Goal: Information Seeking & Learning: Find specific fact

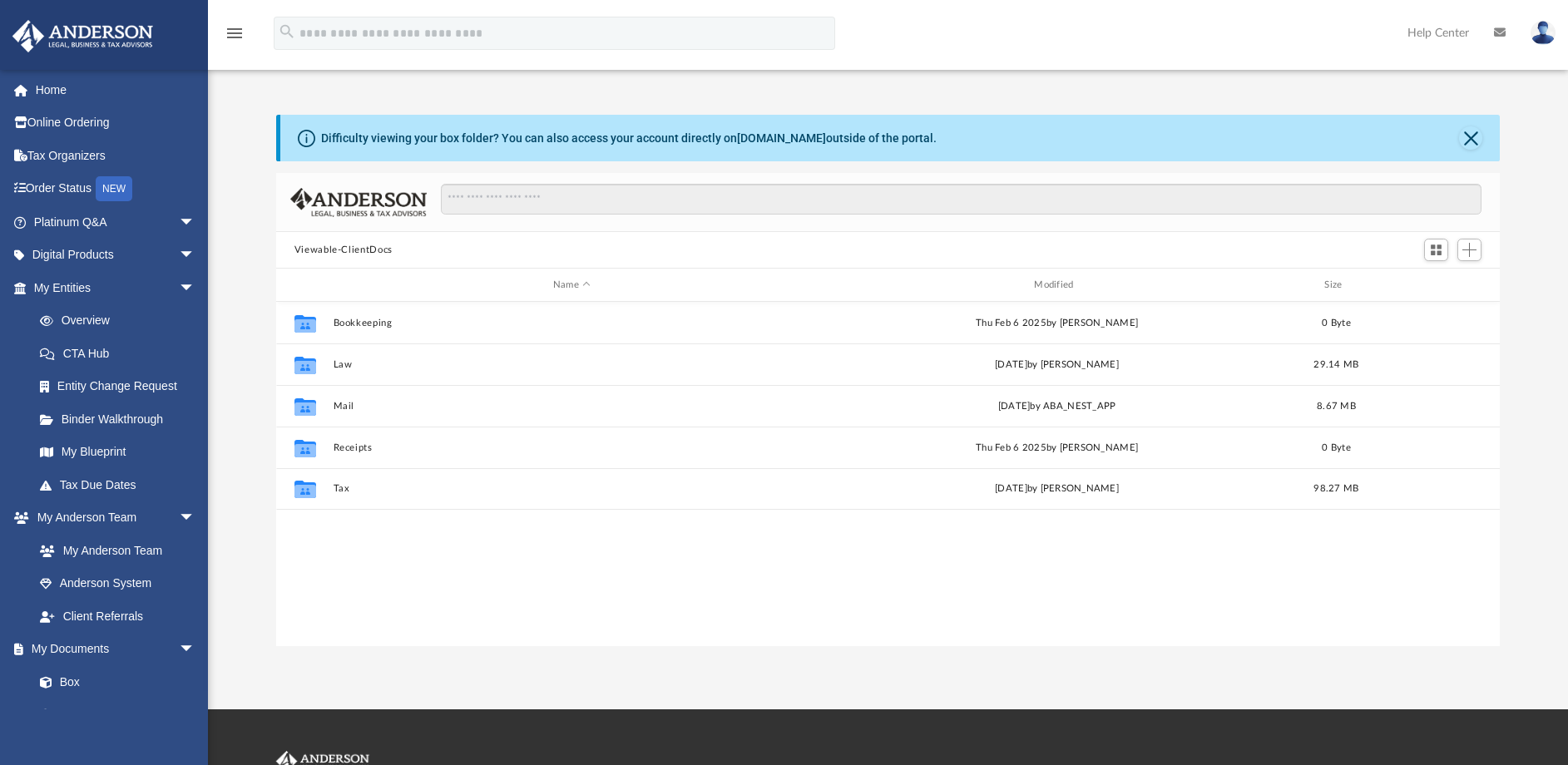
scroll to position [366, 1211]
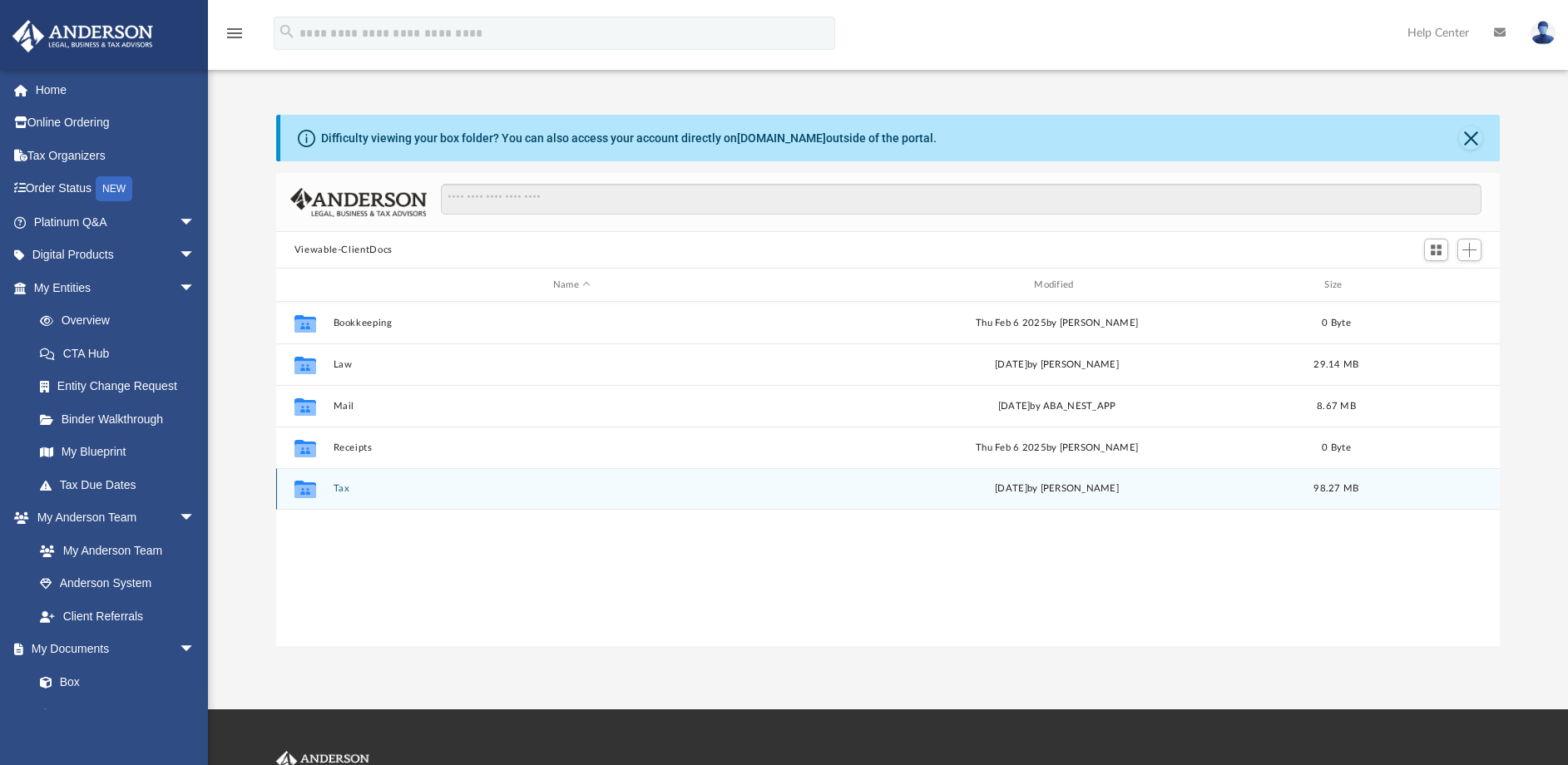
click at [345, 486] on button "Tax" at bounding box center [571, 488] width 477 height 10
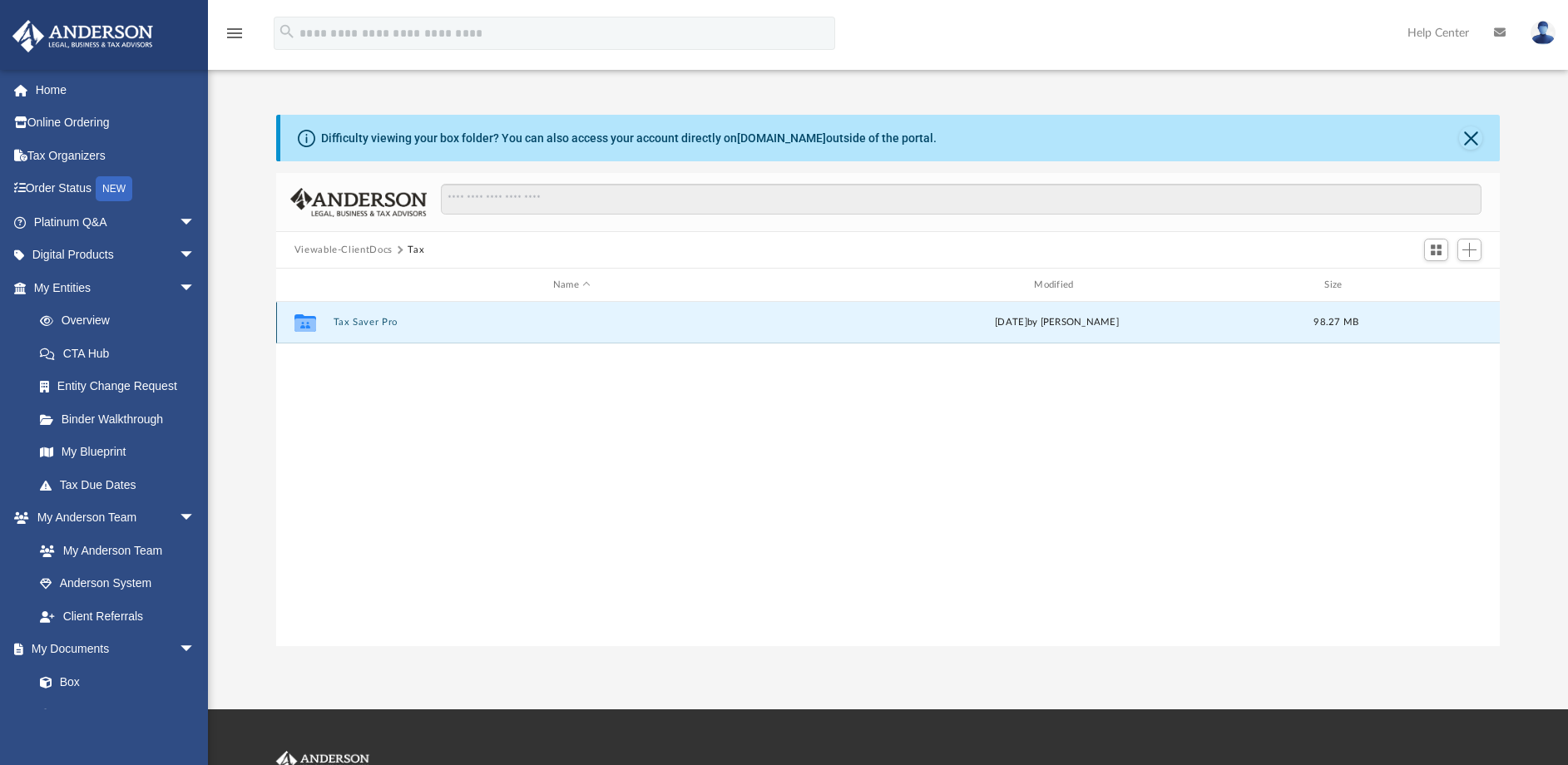
click at [367, 320] on button "Tax Saver Pro" at bounding box center [571, 321] width 477 height 10
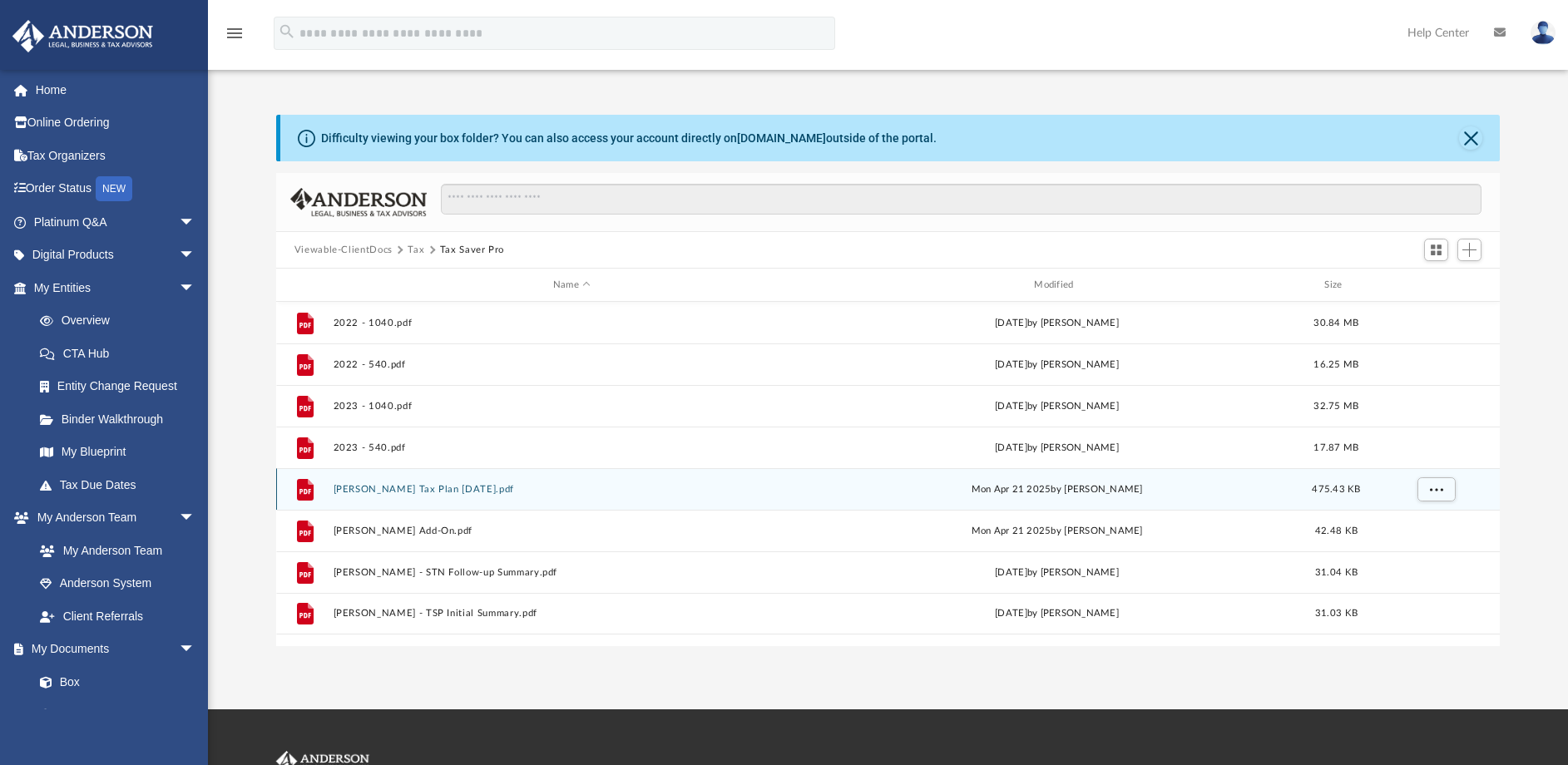
click at [448, 490] on button "Bryan Engler Tax Plan 2025-04-21.pdf" at bounding box center [571, 488] width 477 height 10
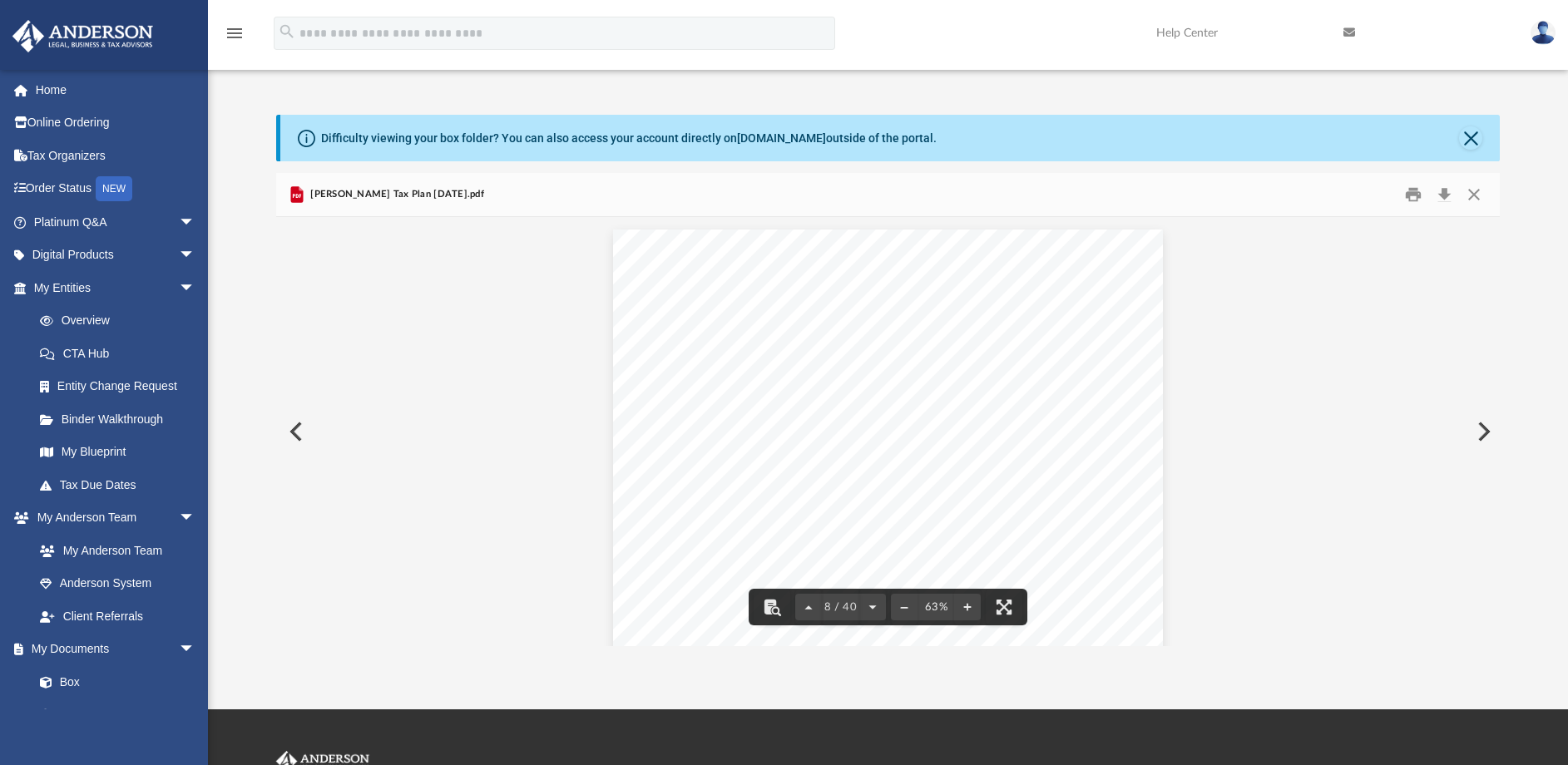
scroll to position [3150, 0]
click at [1444, 192] on button "Download" at bounding box center [1443, 195] width 30 height 26
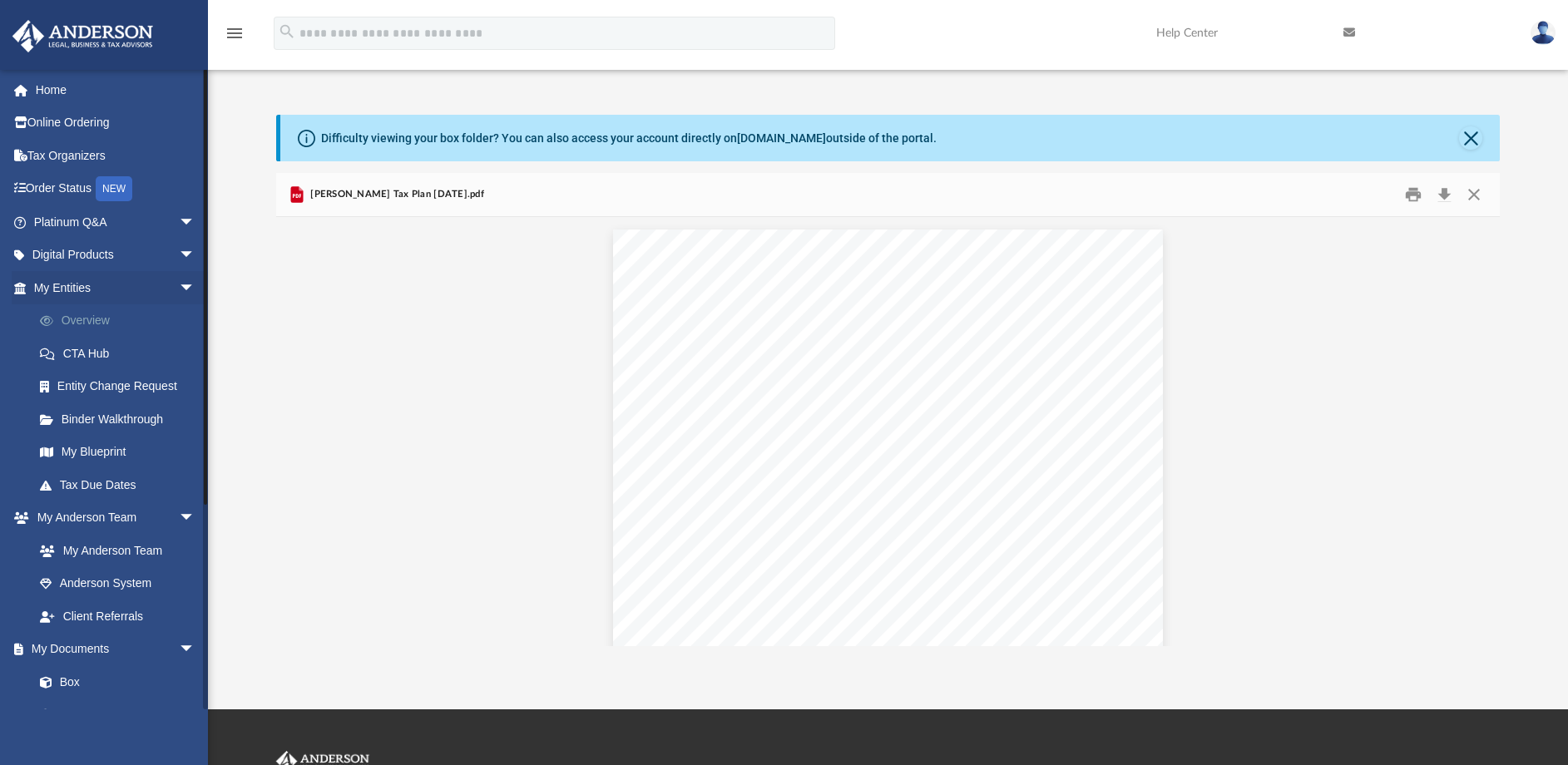
click at [96, 312] on link "Overview" at bounding box center [121, 320] width 197 height 33
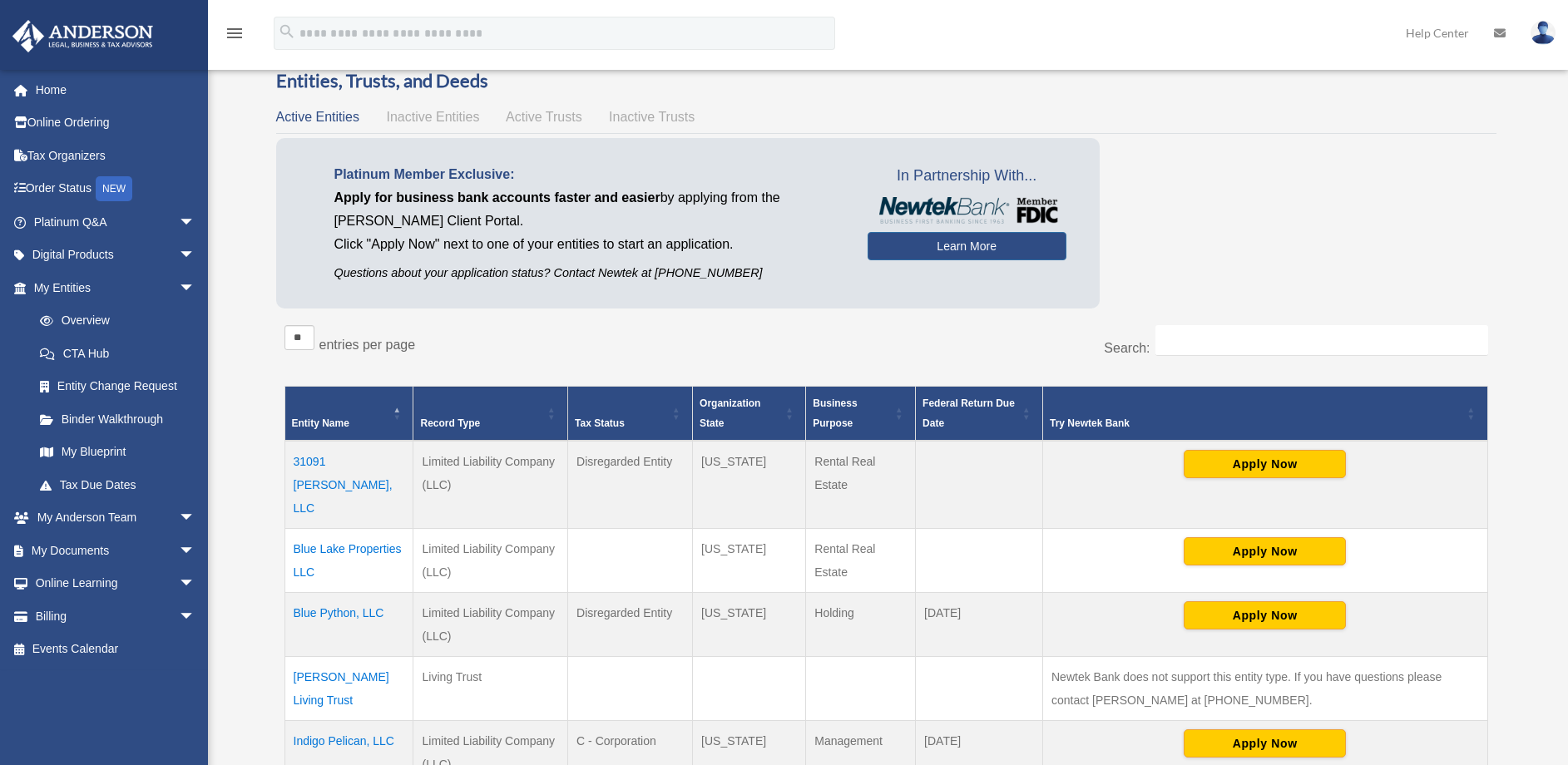
scroll to position [54, 0]
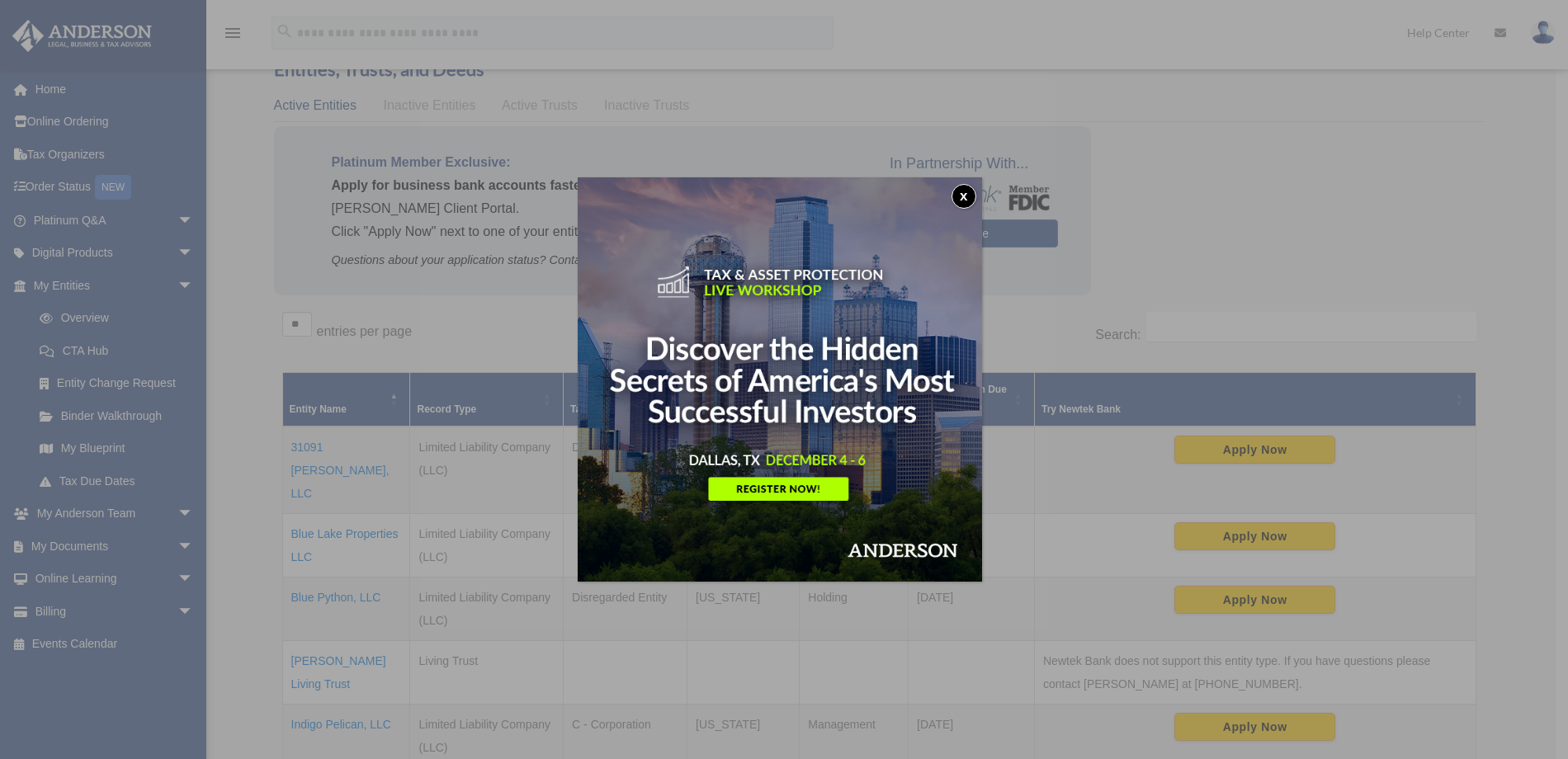
click at [969, 193] on button "x" at bounding box center [963, 196] width 25 height 25
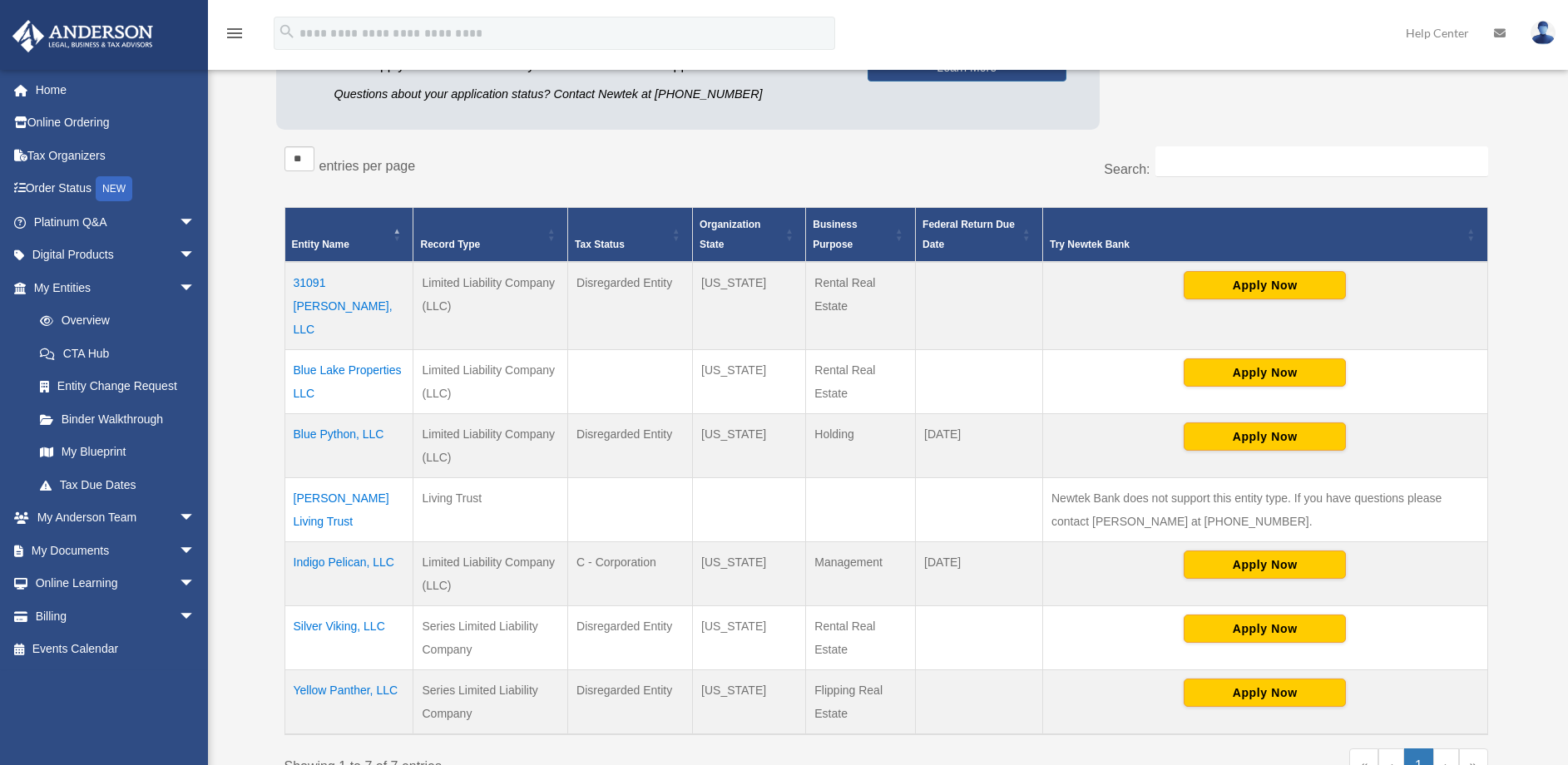
scroll to position [233, 0]
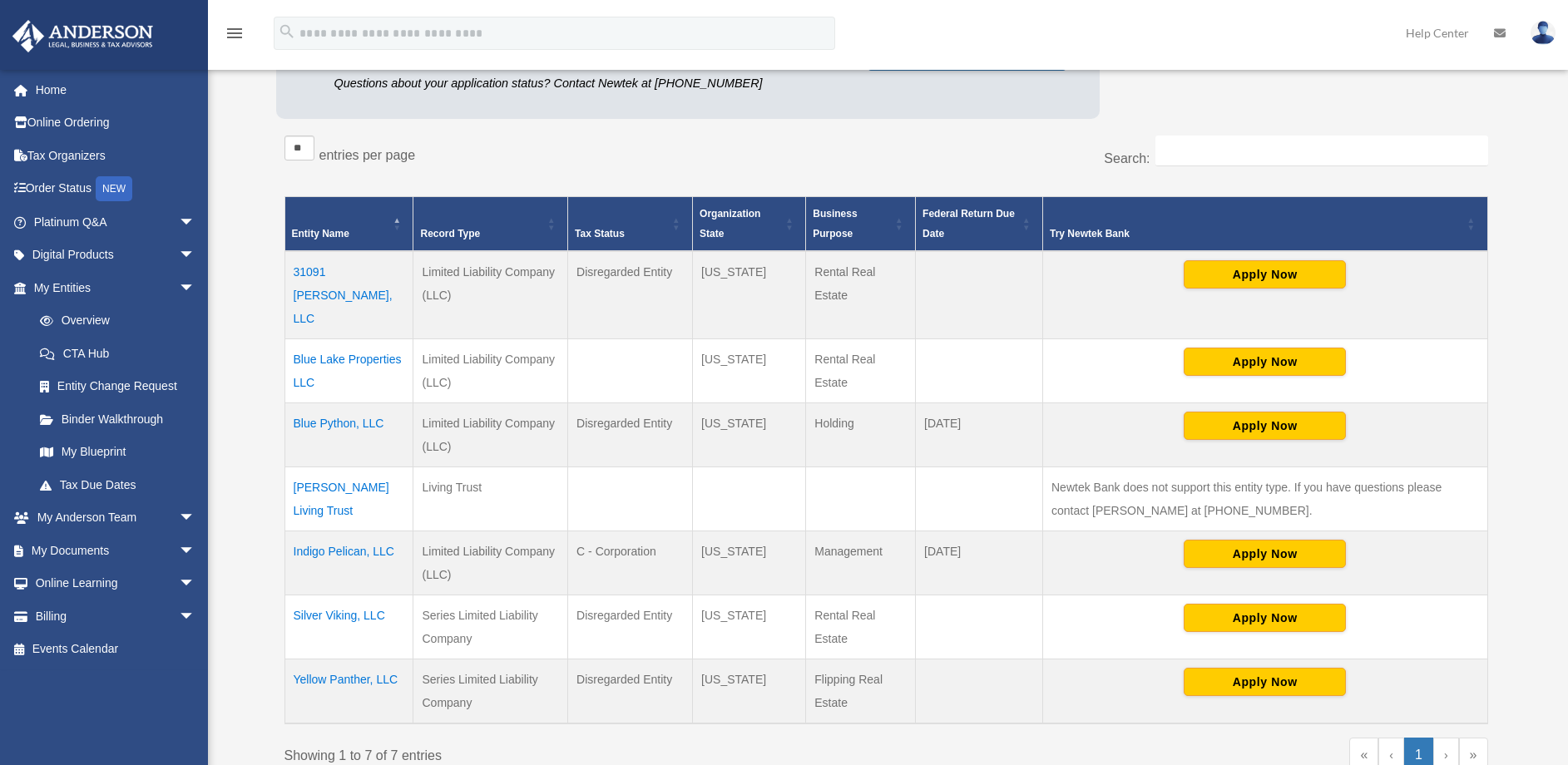
click at [373, 595] on td "Silver Viking, LLC" at bounding box center [348, 627] width 129 height 64
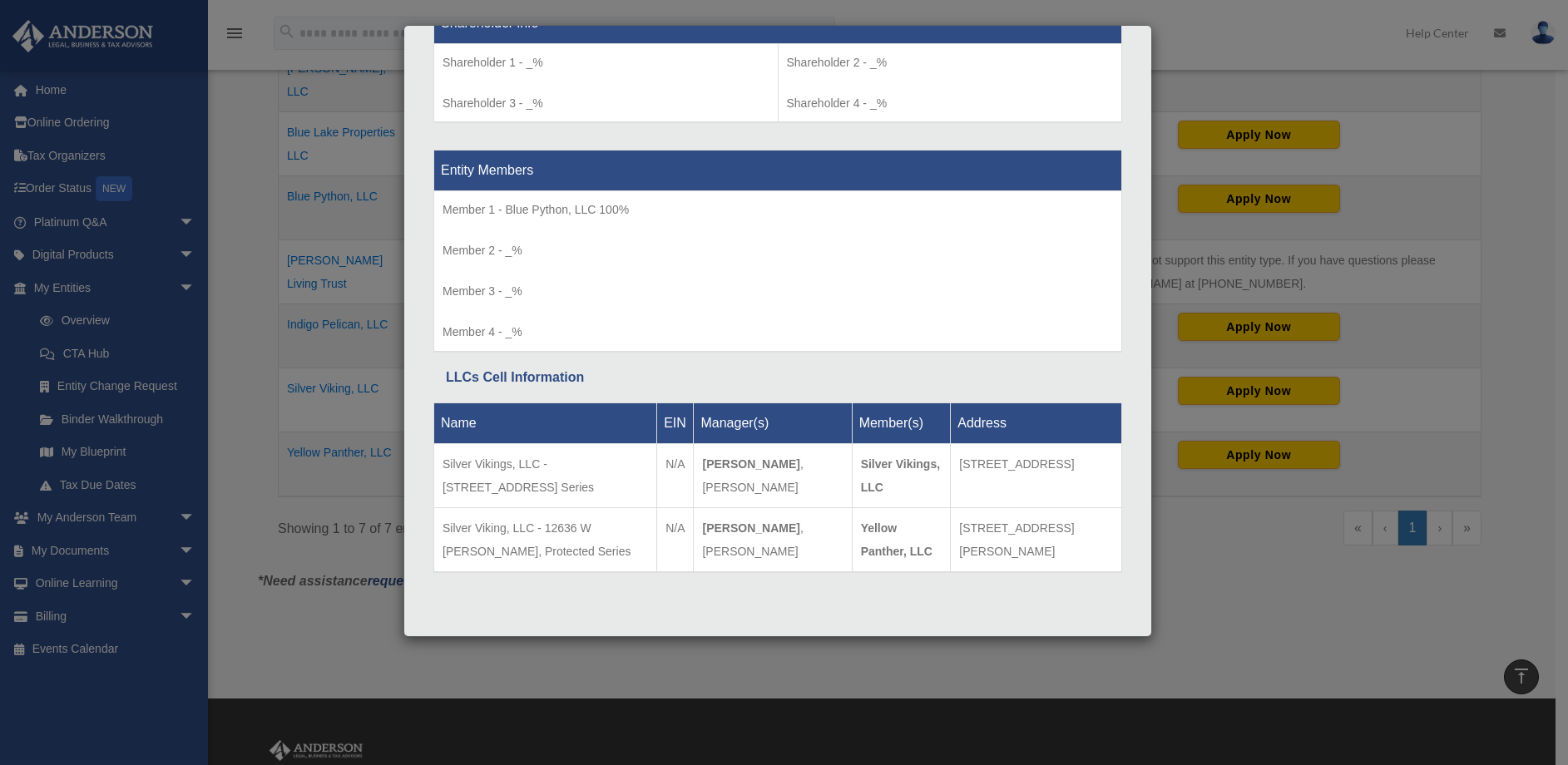
scroll to position [405, 0]
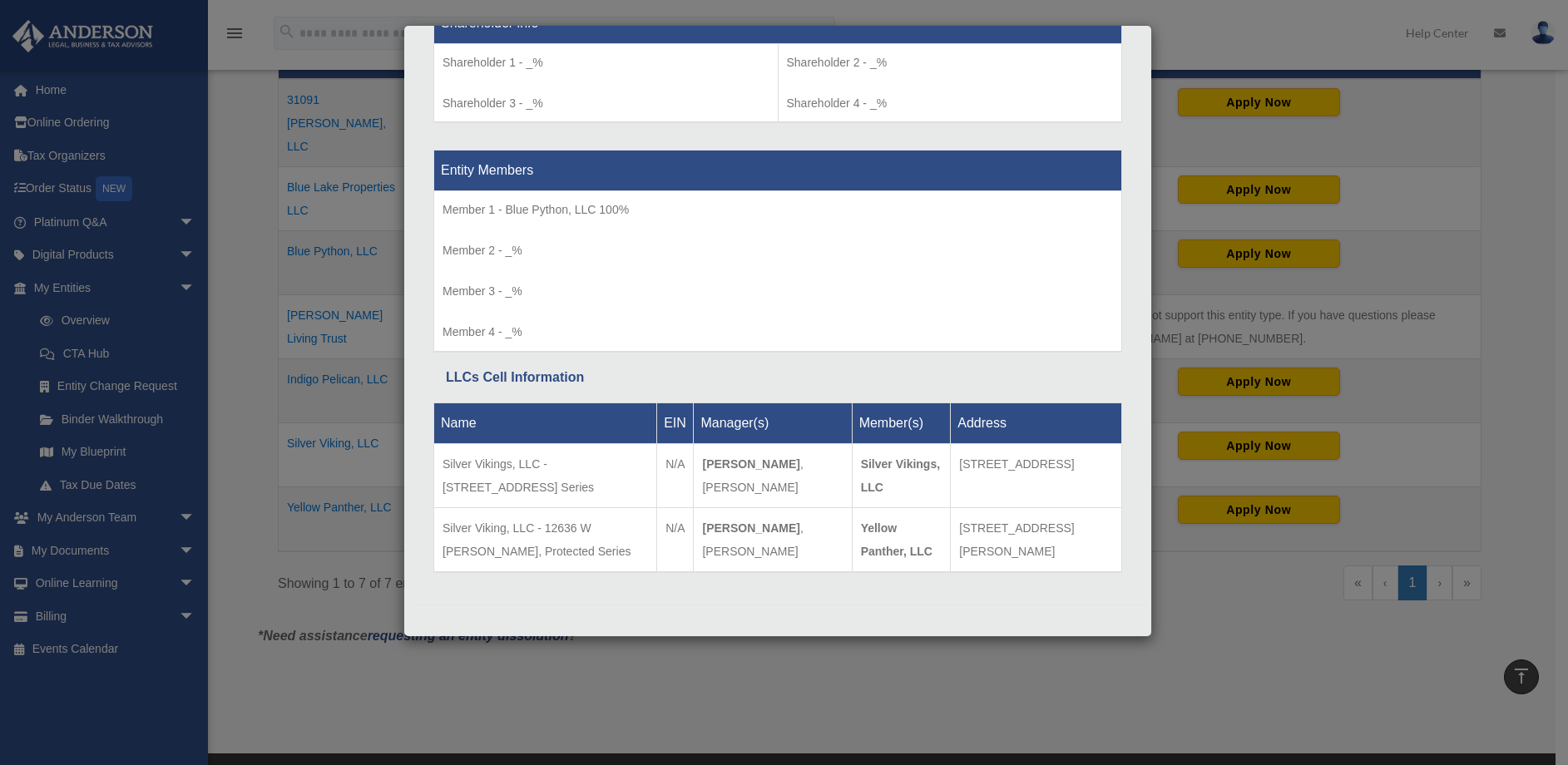
click at [738, 682] on div "Details × Articles Sent Organizational Date" at bounding box center [784, 382] width 1568 height 765
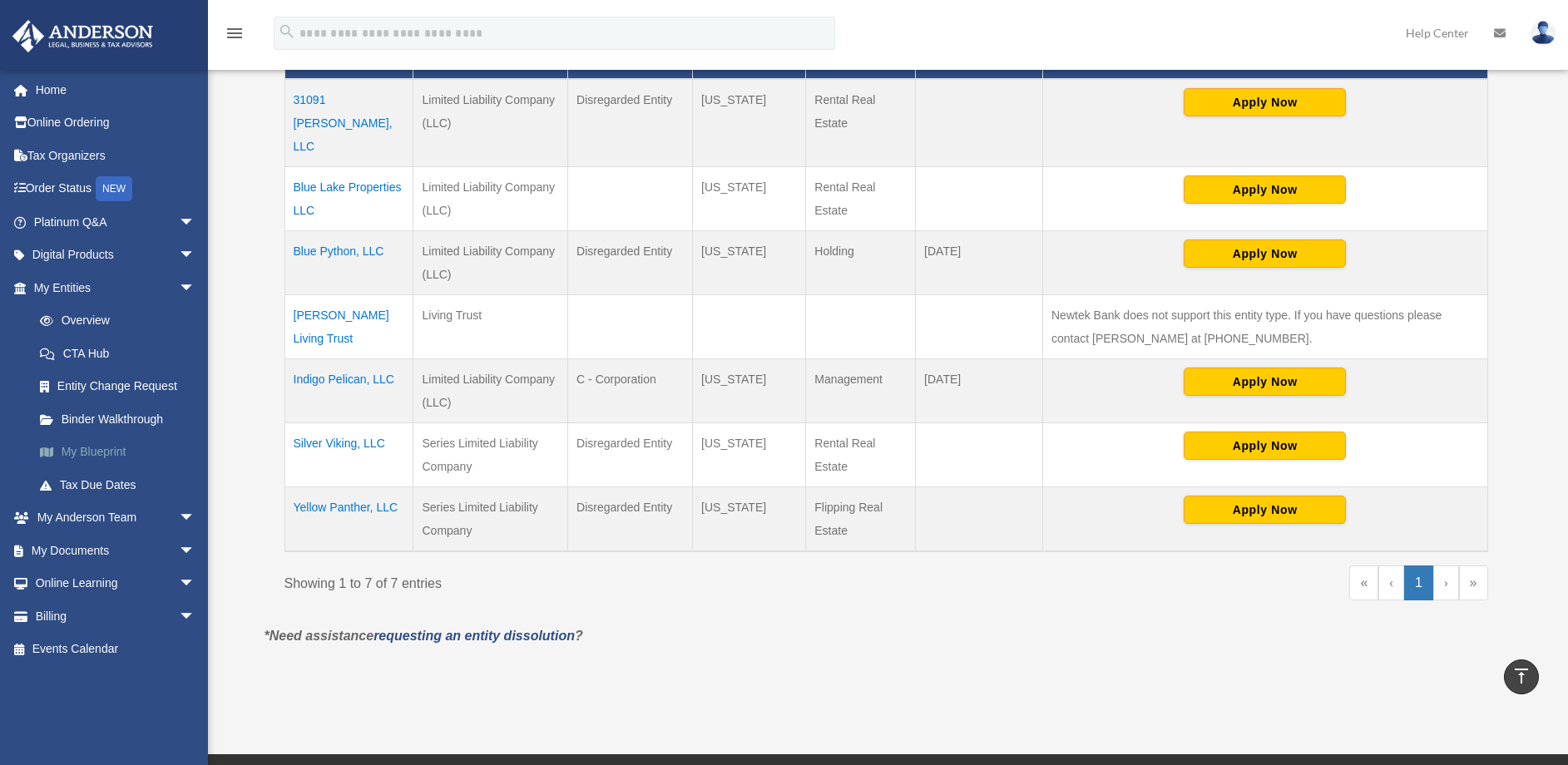
click at [79, 451] on link "My Blueprint" at bounding box center [121, 452] width 197 height 33
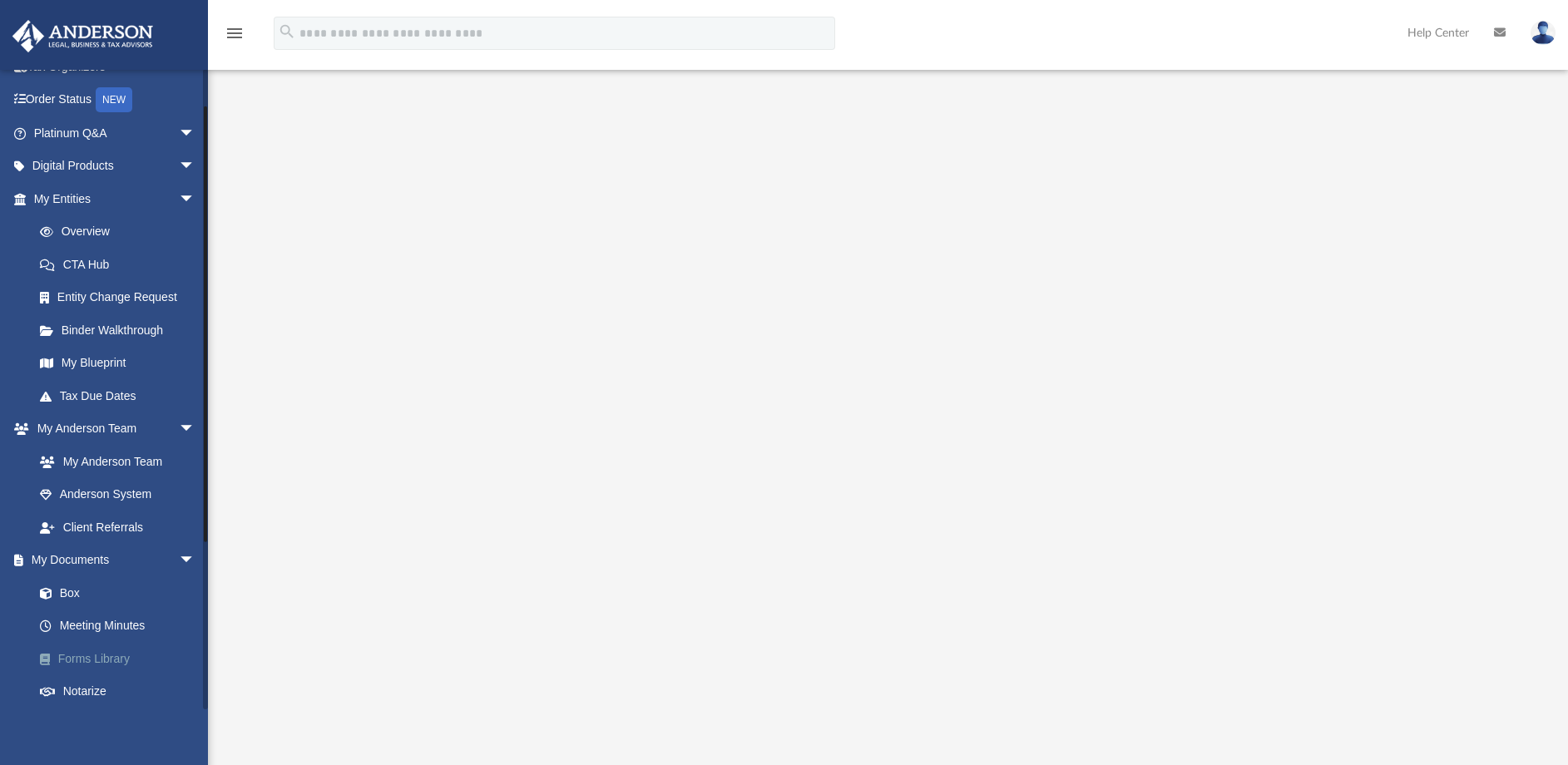
scroll to position [52, 0]
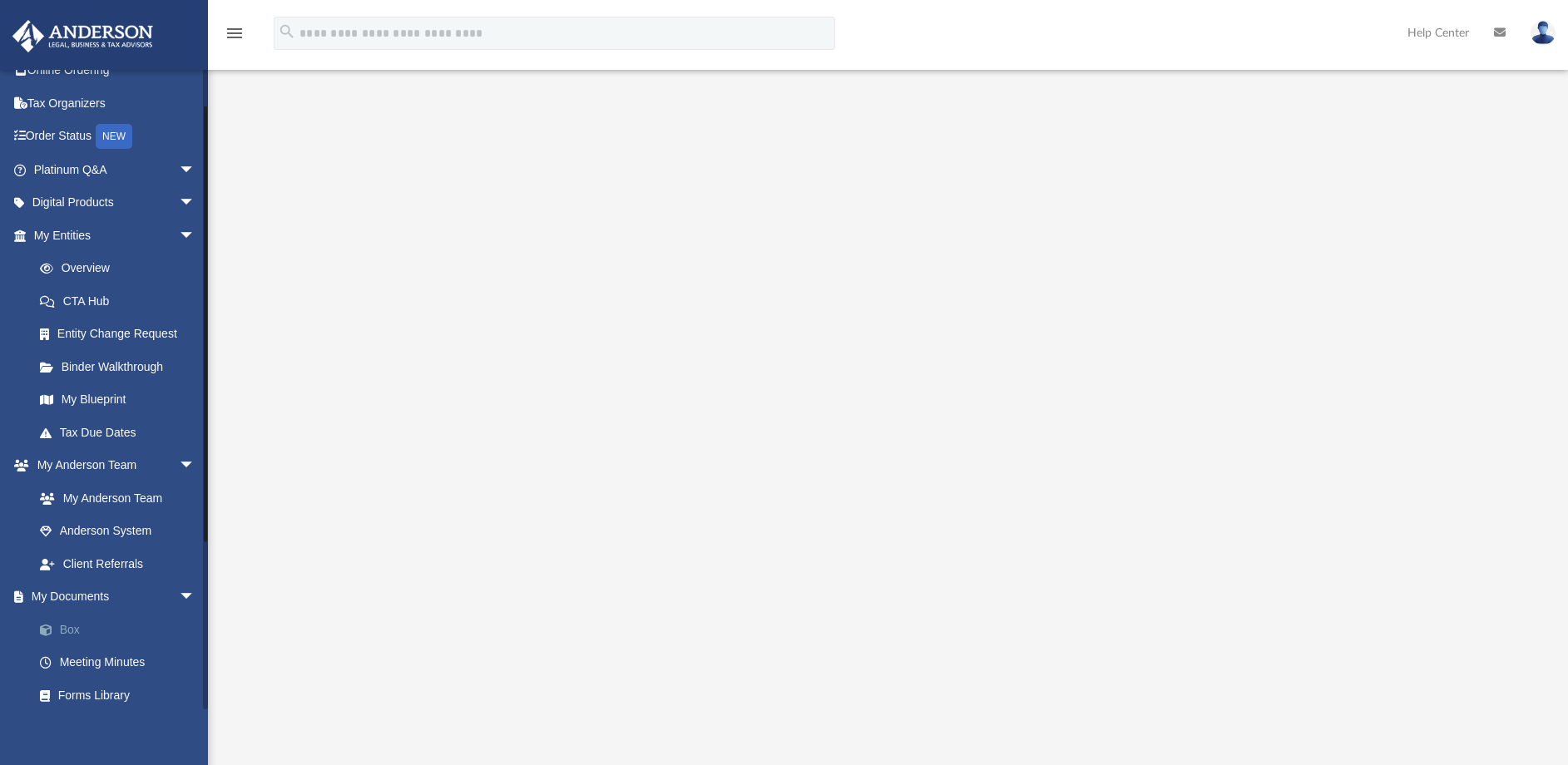
click at [78, 625] on link "Box" at bounding box center [121, 630] width 197 height 33
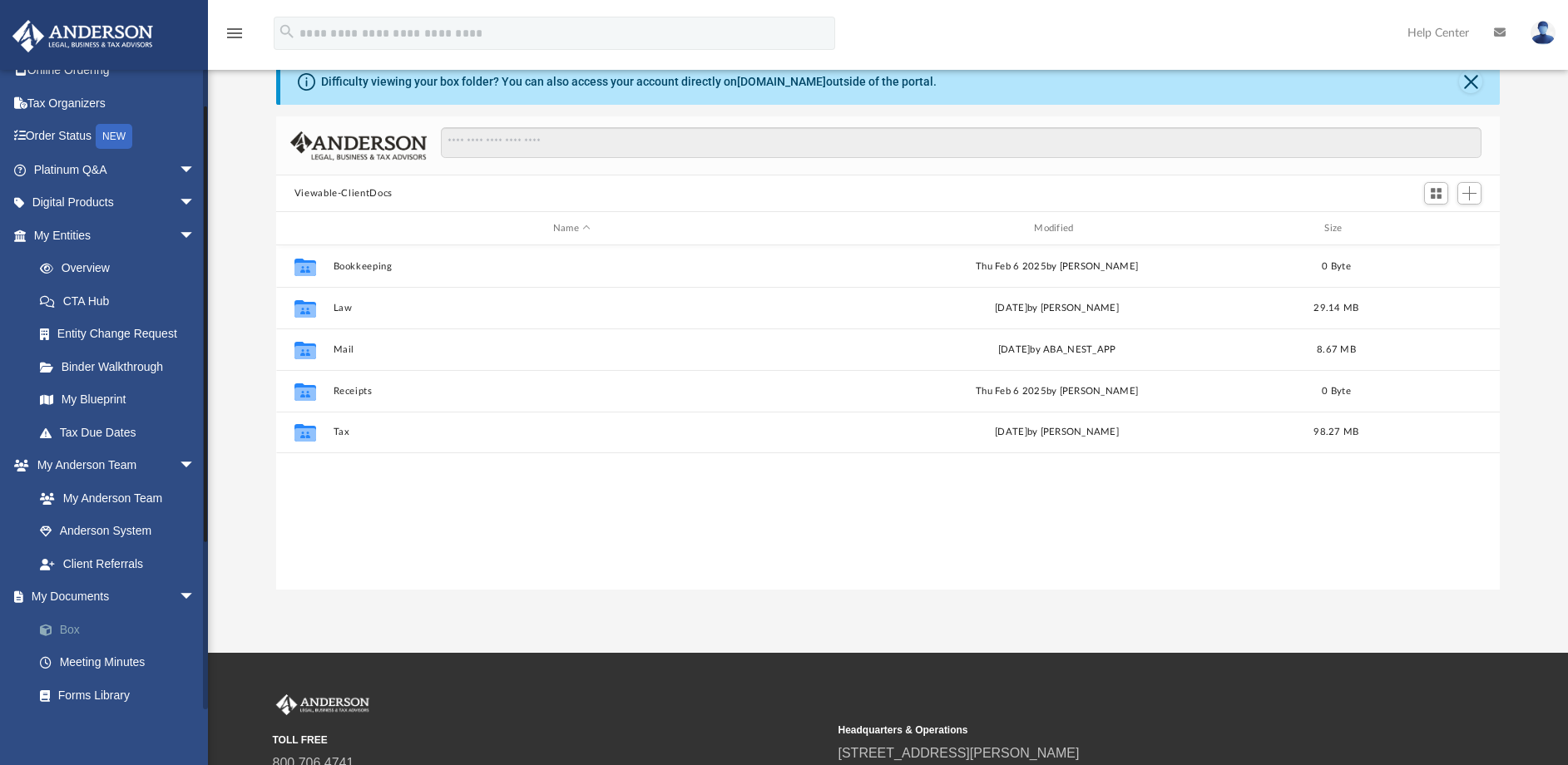
scroll to position [366, 1211]
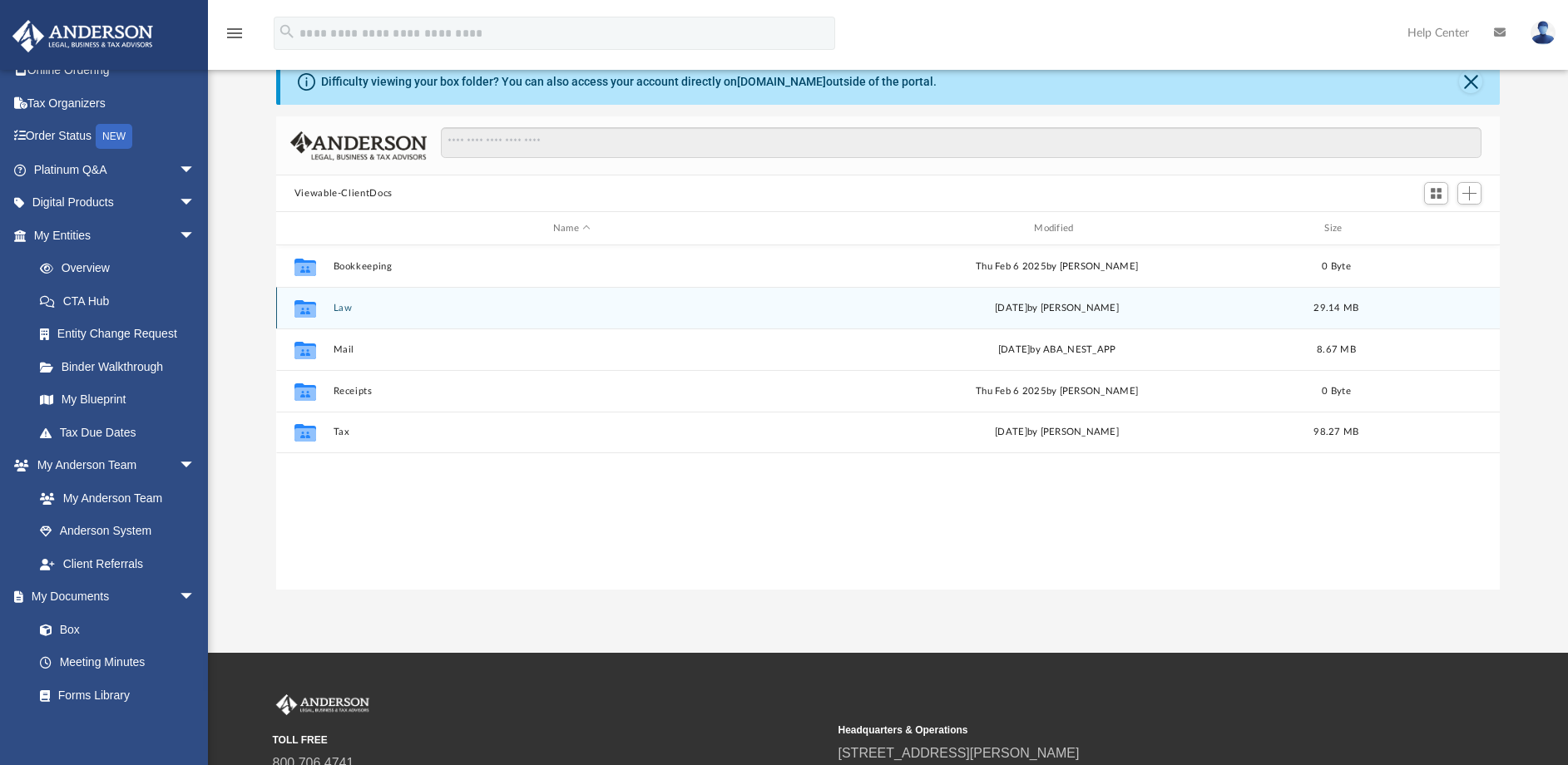
click at [345, 303] on button "Law" at bounding box center [571, 307] width 477 height 10
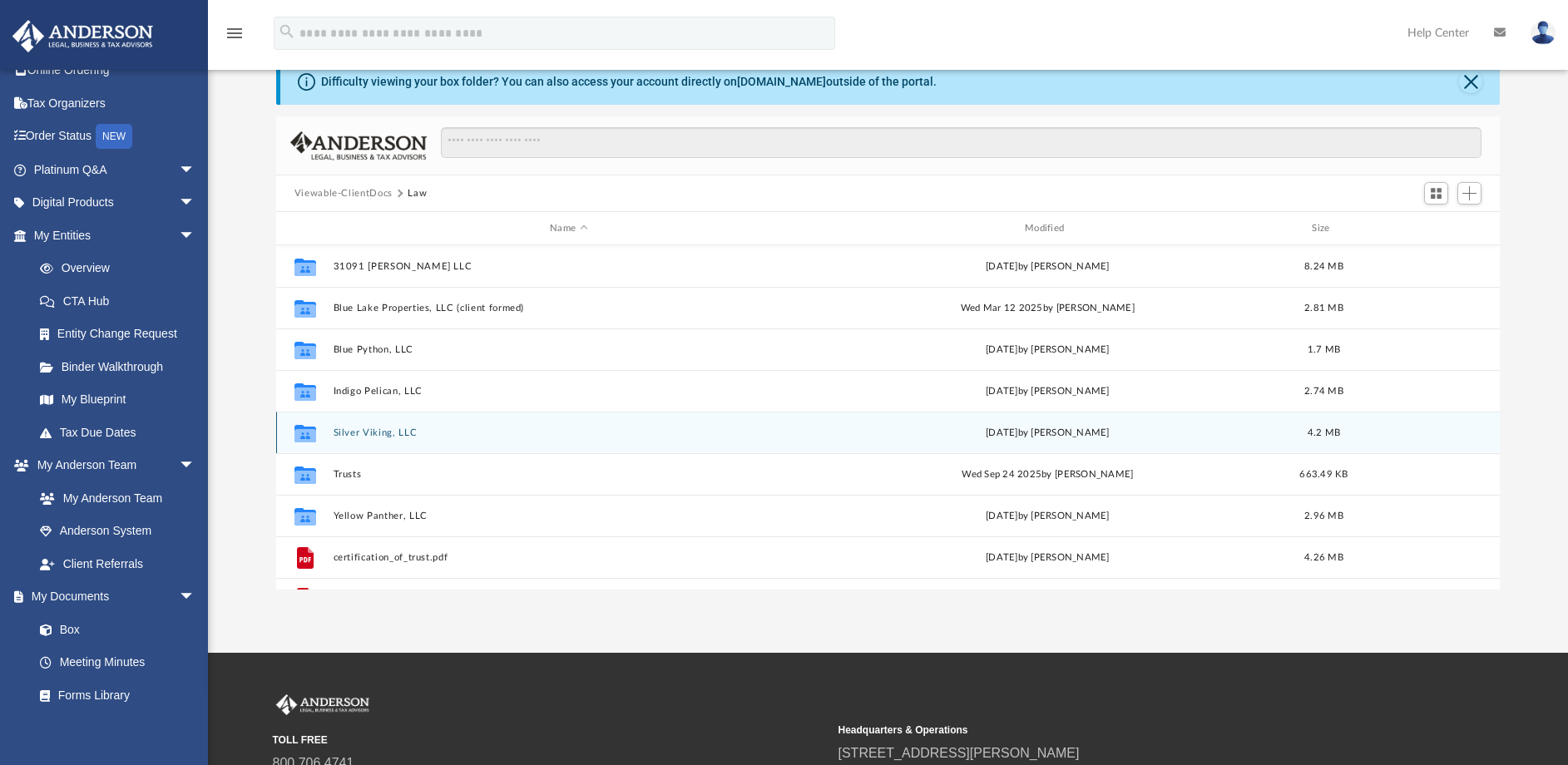
click at [367, 431] on button "Silver Viking, LLC" at bounding box center [568, 432] width 471 height 10
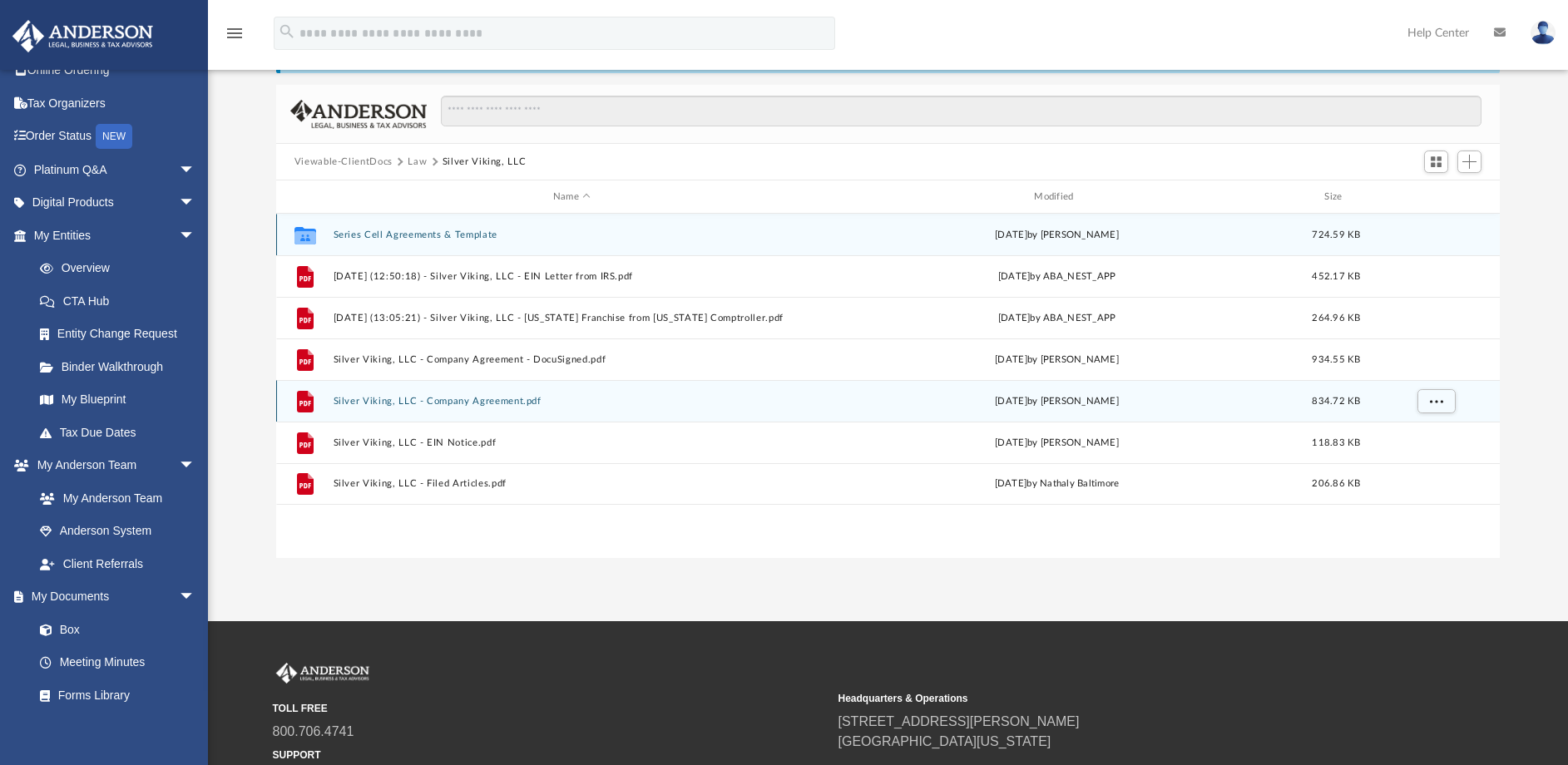
scroll to position [78, 0]
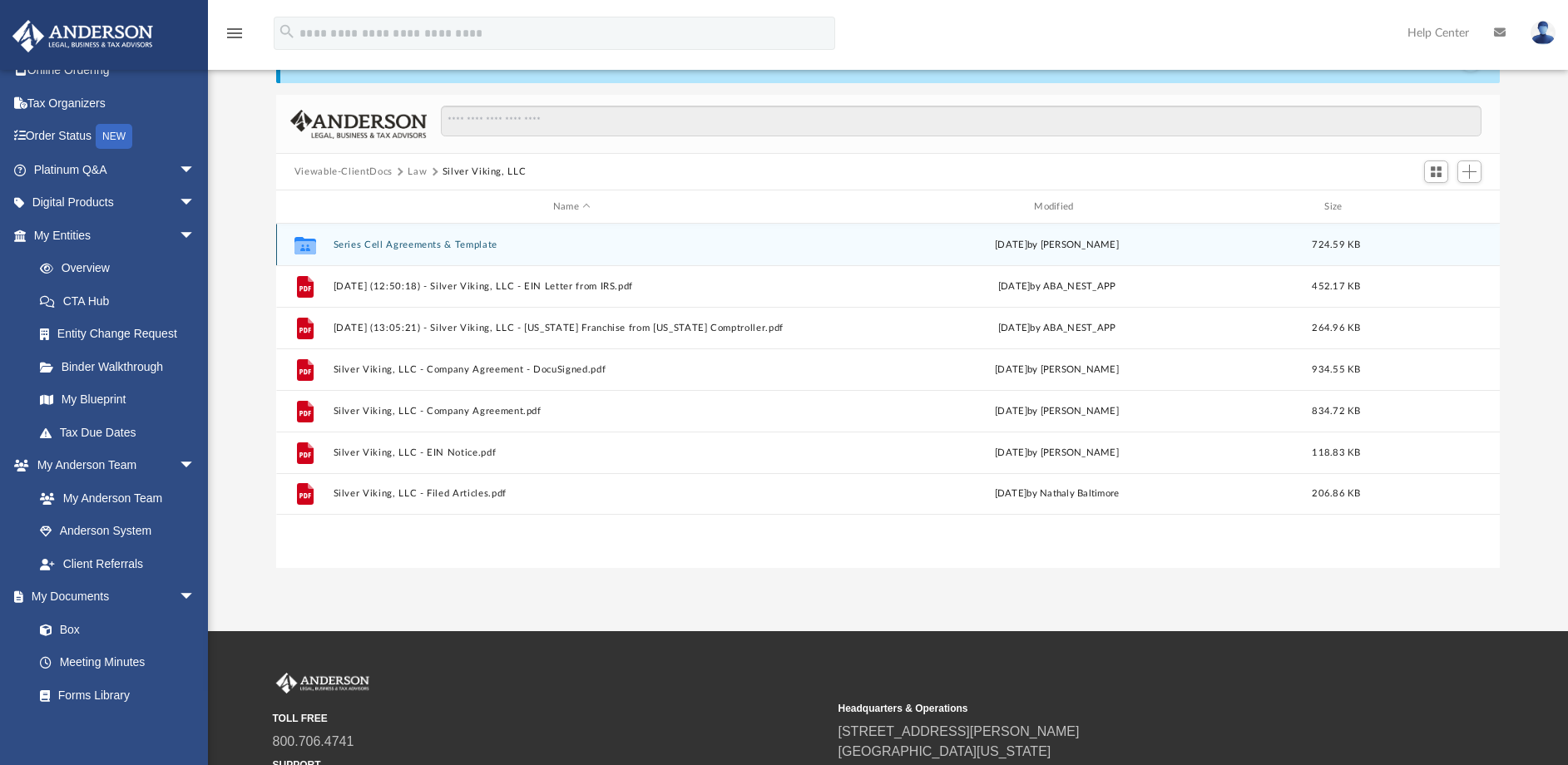
click at [397, 245] on button "Series Cell Agreements & Template" at bounding box center [571, 244] width 477 height 10
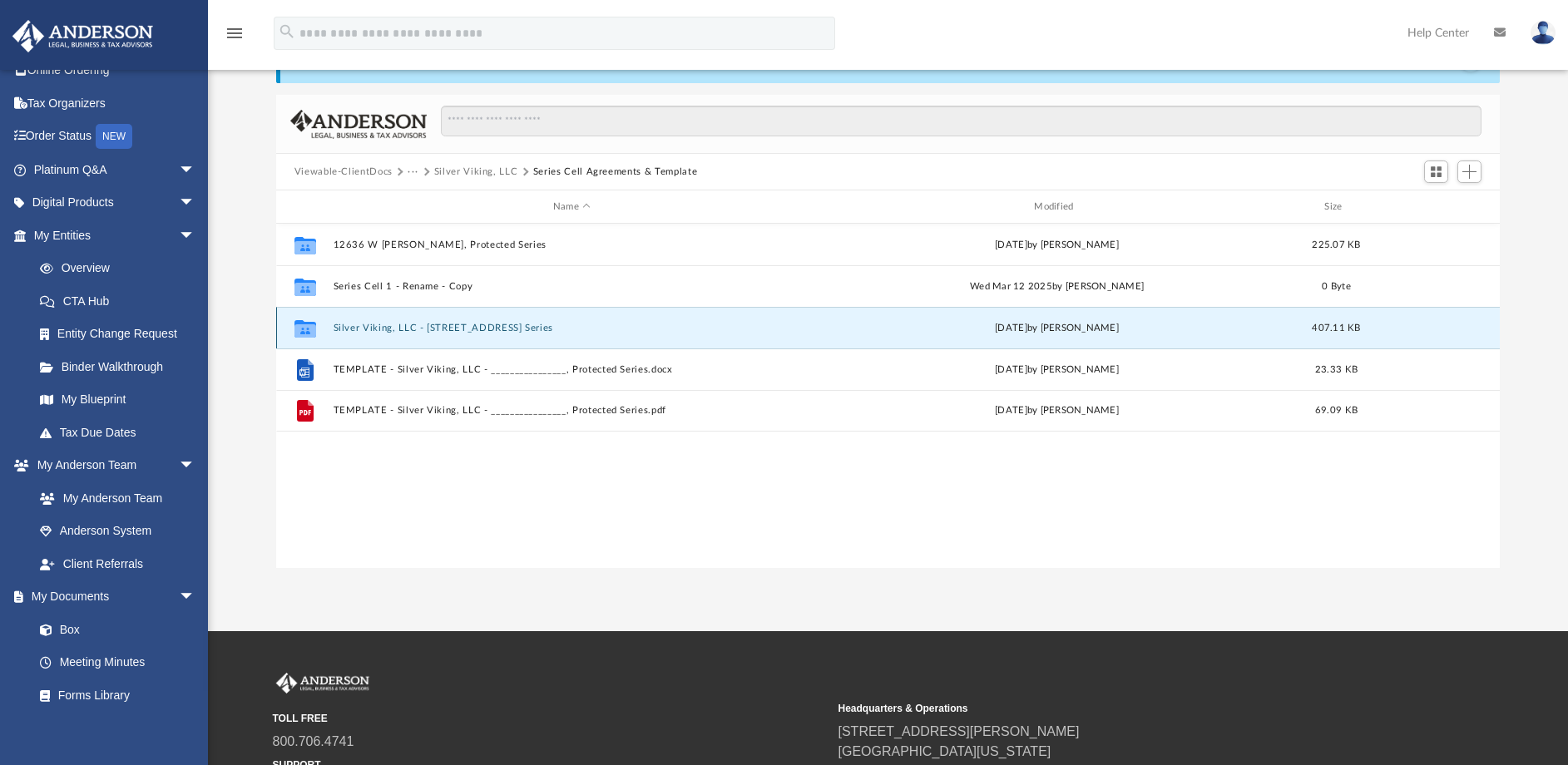
click at [425, 327] on button "Silver Viking, LLC - 2741 Hilltop Drive, Protected Series" at bounding box center [571, 327] width 477 height 10
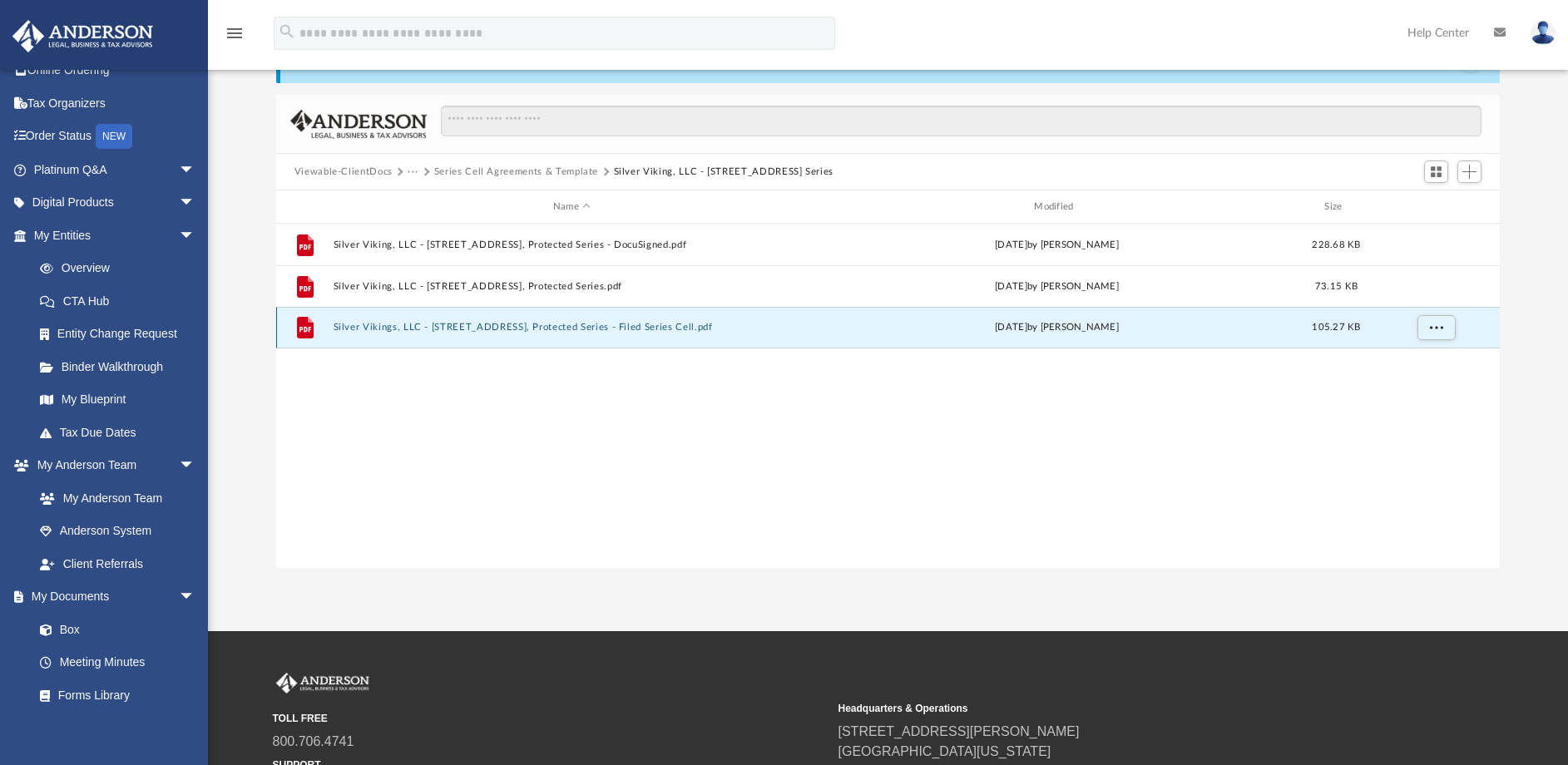
click at [426, 328] on button "Silver Vikings, LLC - 2741 Hilltop Drive, Protected Series - Filed Series Cell.…" at bounding box center [571, 326] width 477 height 10
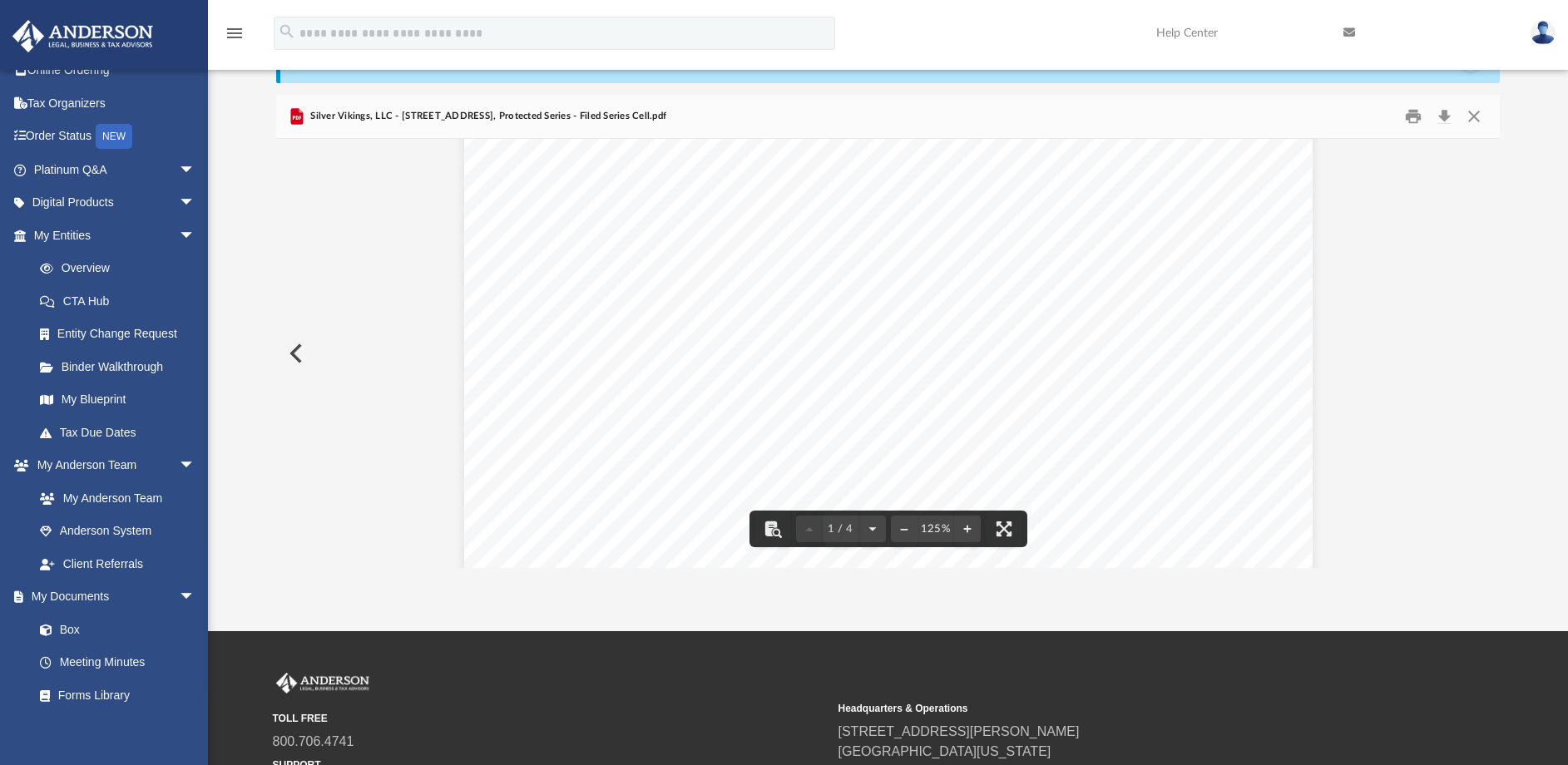
scroll to position [0, 0]
click at [296, 352] on button "Preview" at bounding box center [294, 353] width 36 height 47
click at [295, 350] on button "Preview" at bounding box center [294, 353] width 36 height 47
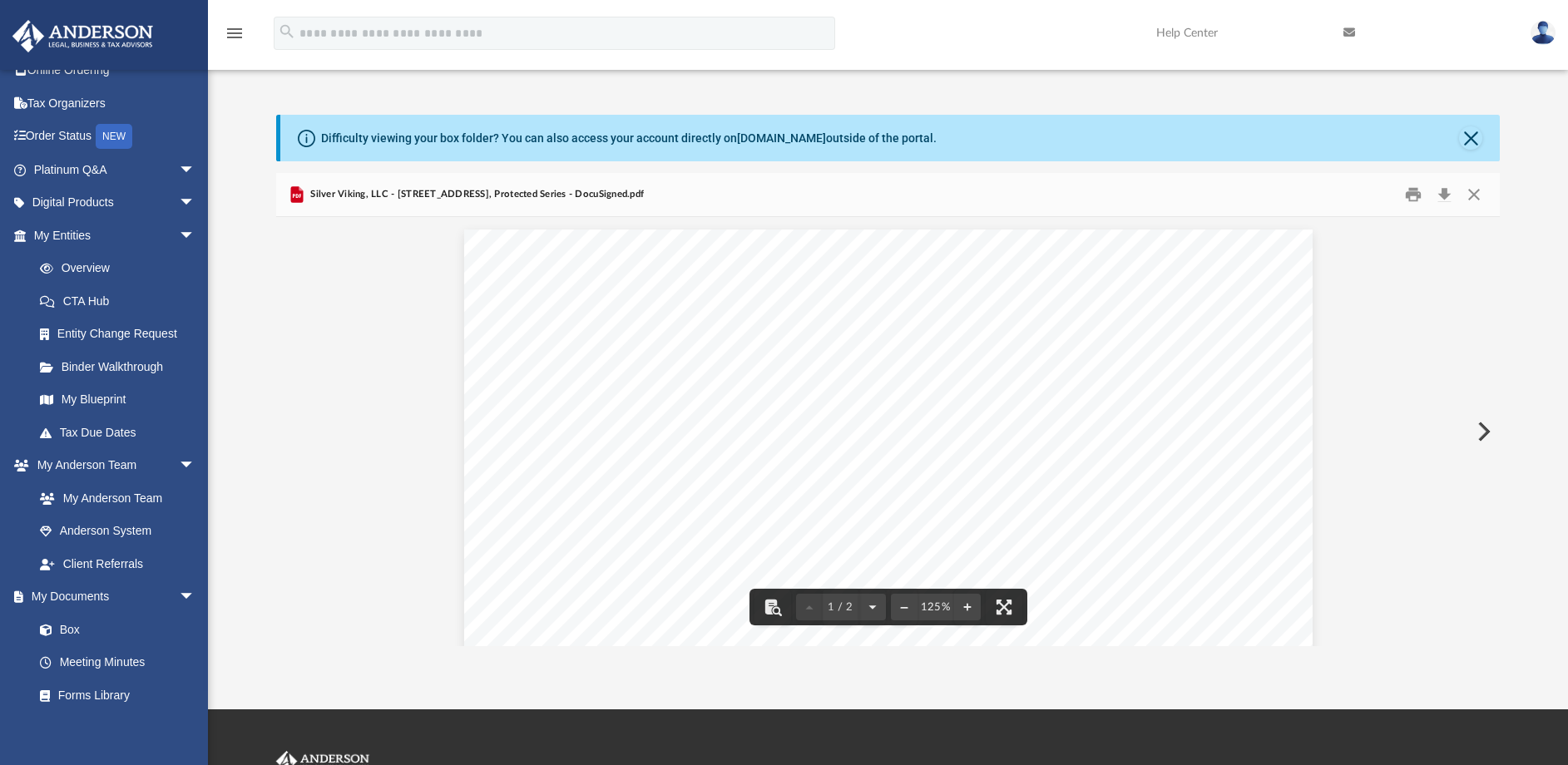
click at [1483, 435] on button "Preview" at bounding box center [1482, 431] width 36 height 47
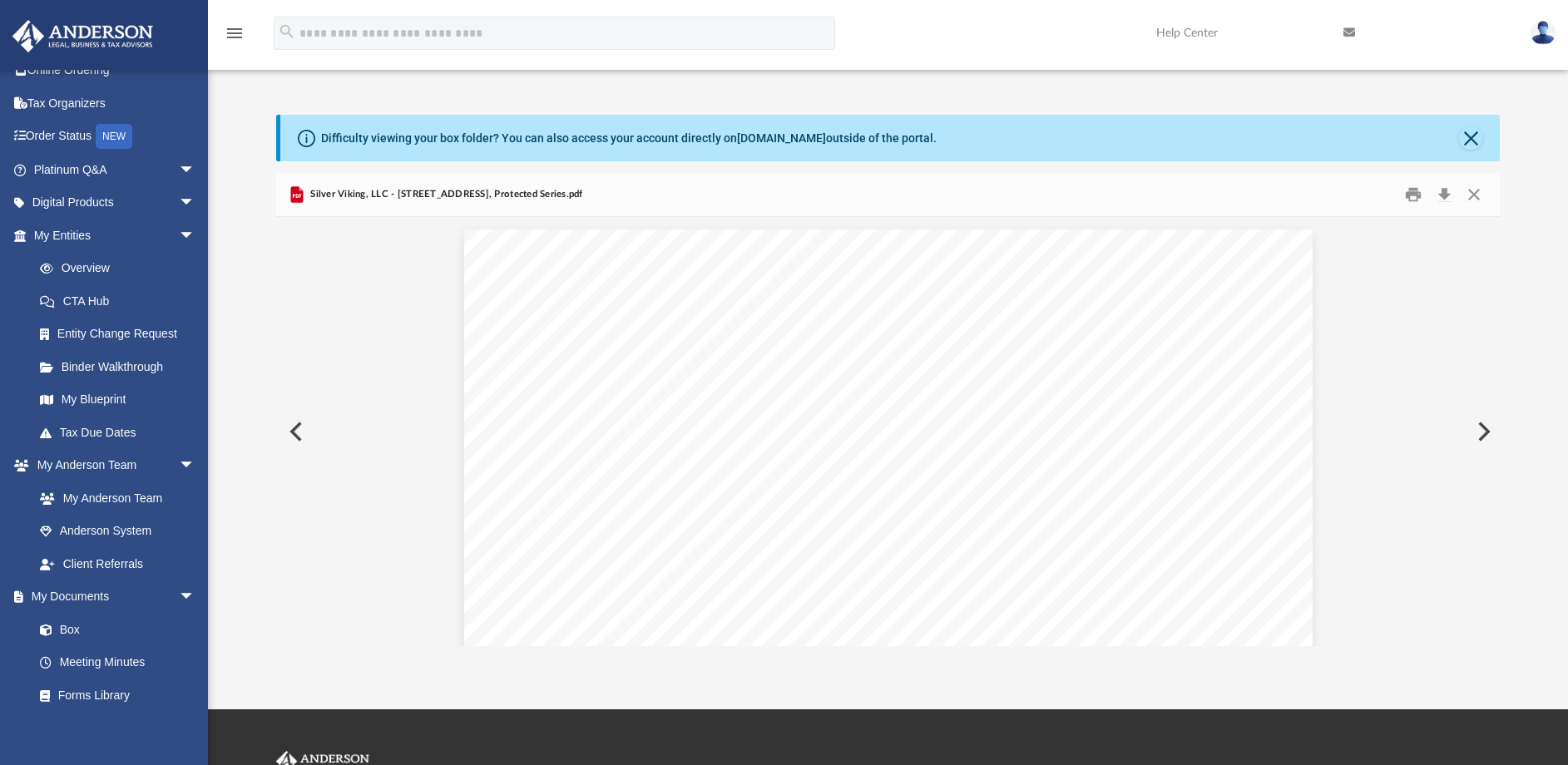
click at [1483, 436] on button "Preview" at bounding box center [1482, 431] width 36 height 47
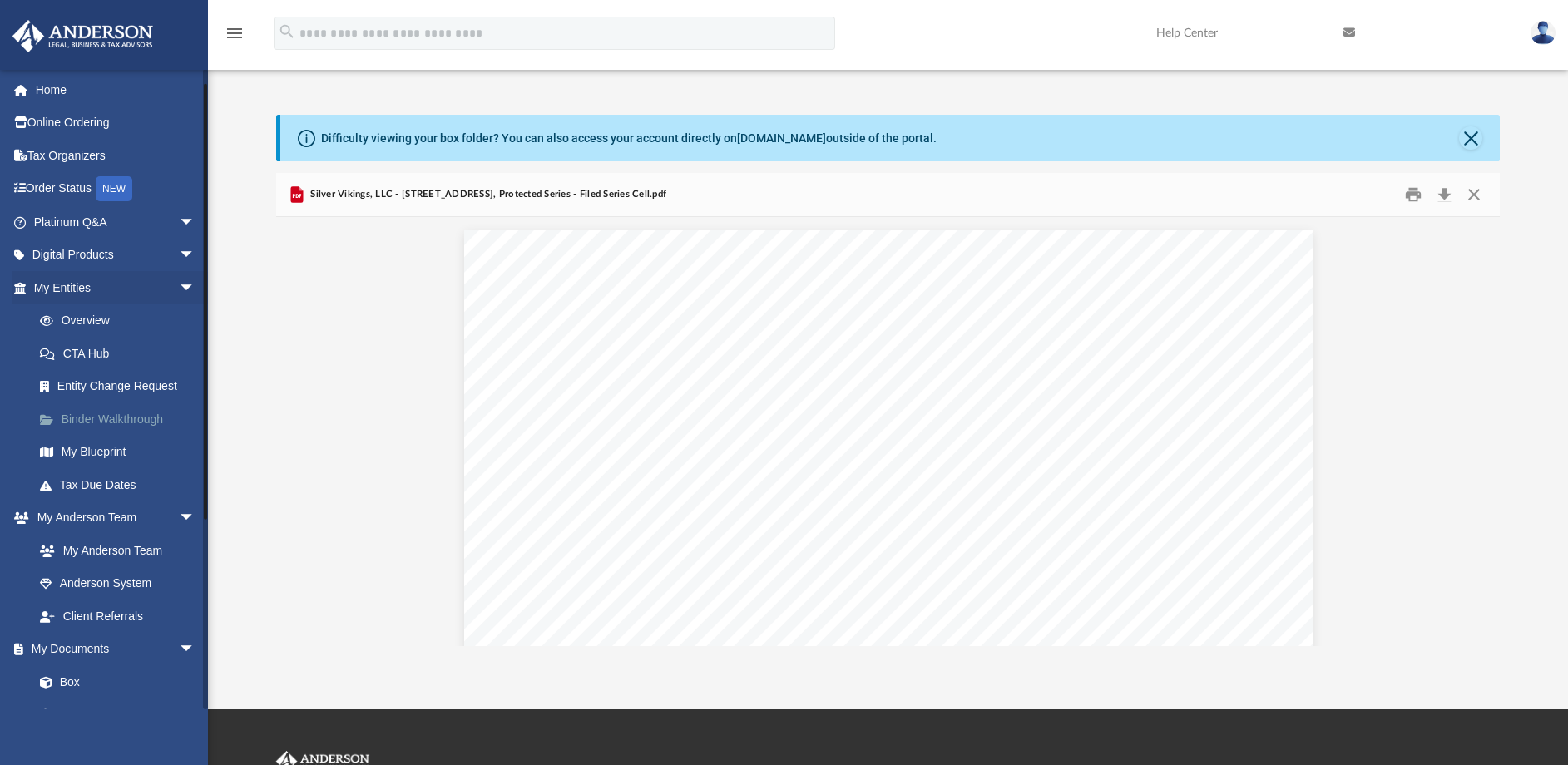
scroll to position [21, 0]
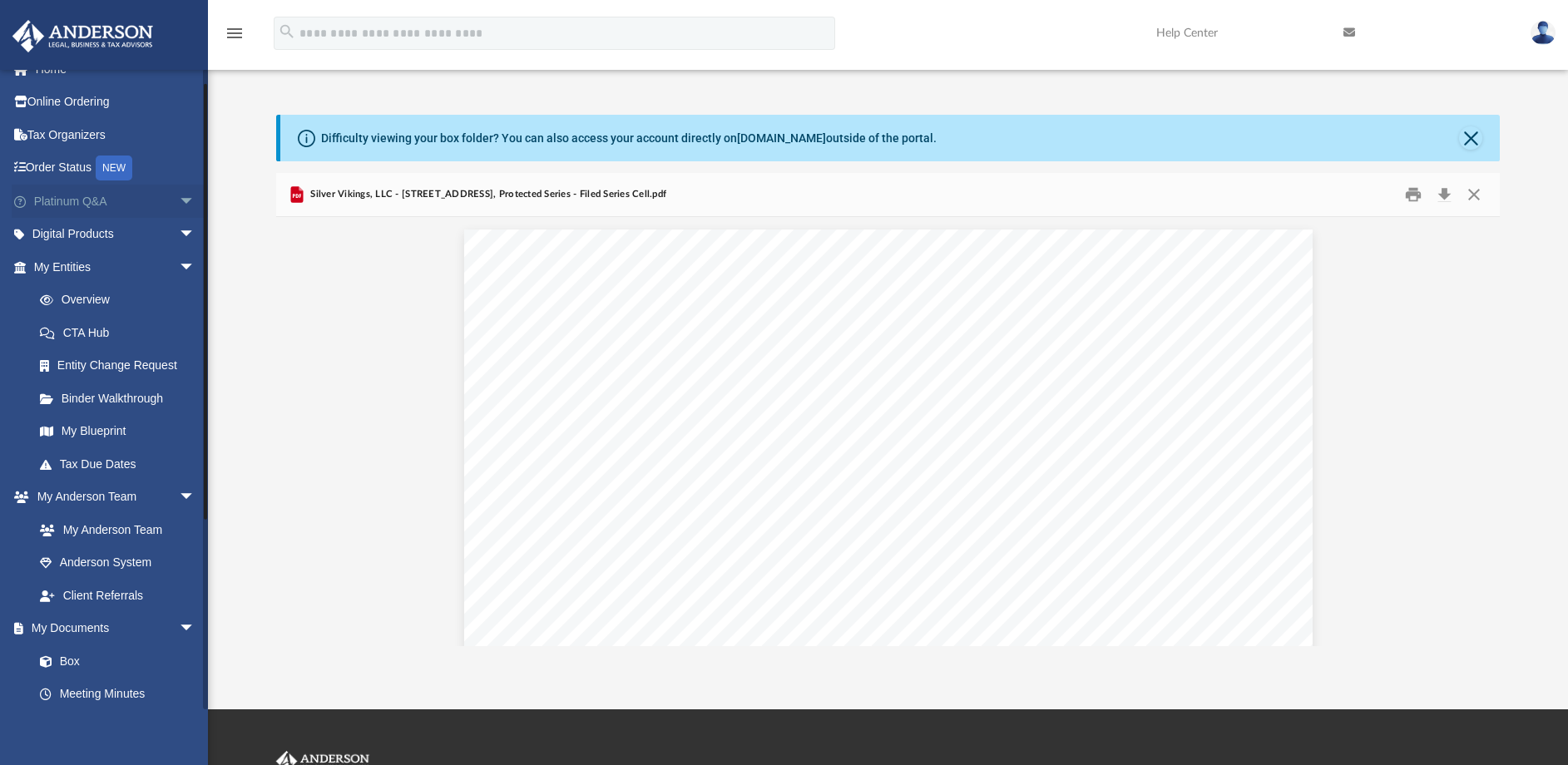
click at [108, 208] on link "Platinum Q&A arrow_drop_down" at bounding box center [115, 201] width 209 height 33
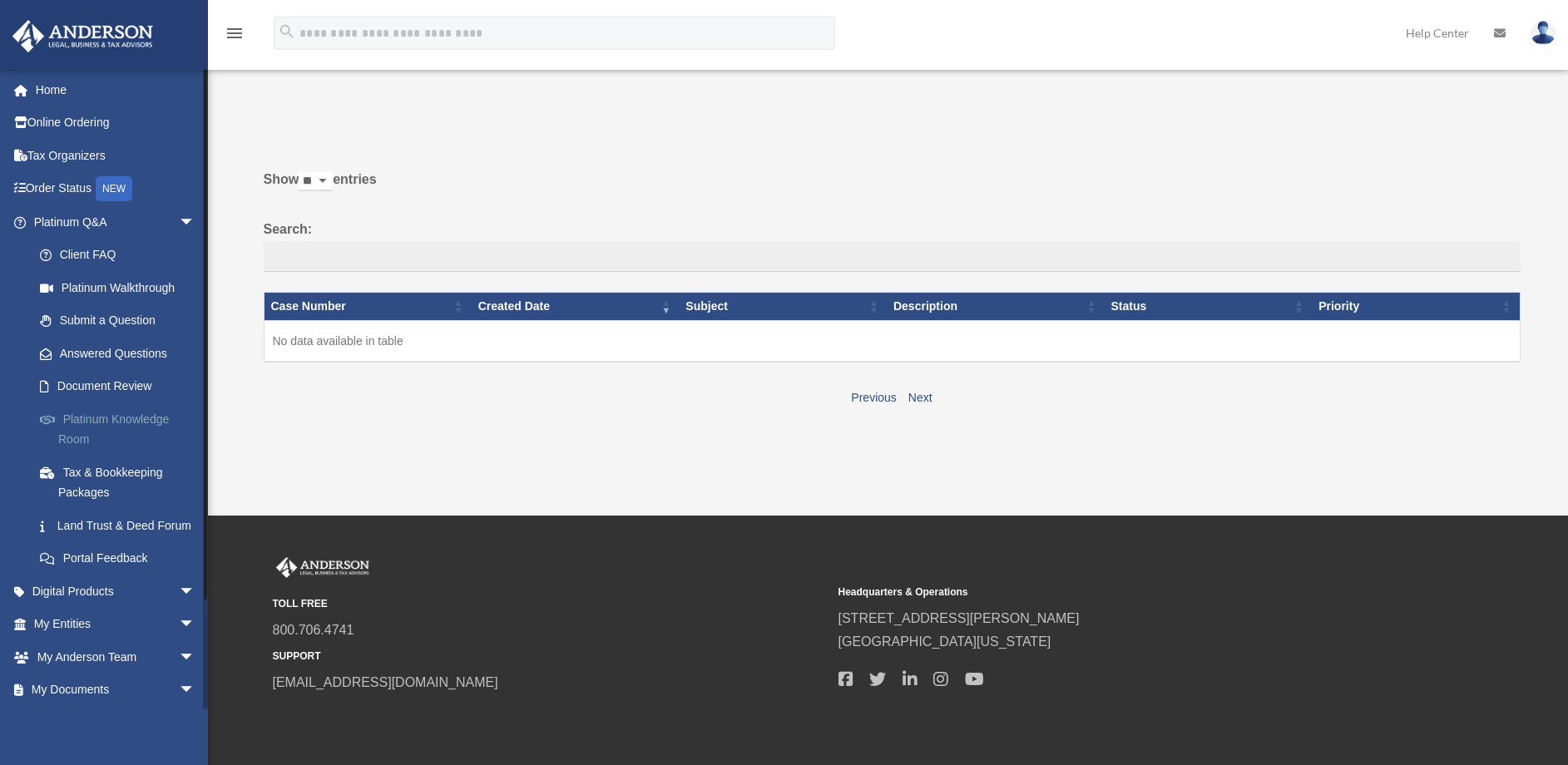
click at [95, 419] on link "Platinum Knowledge Room" at bounding box center [121, 429] width 197 height 53
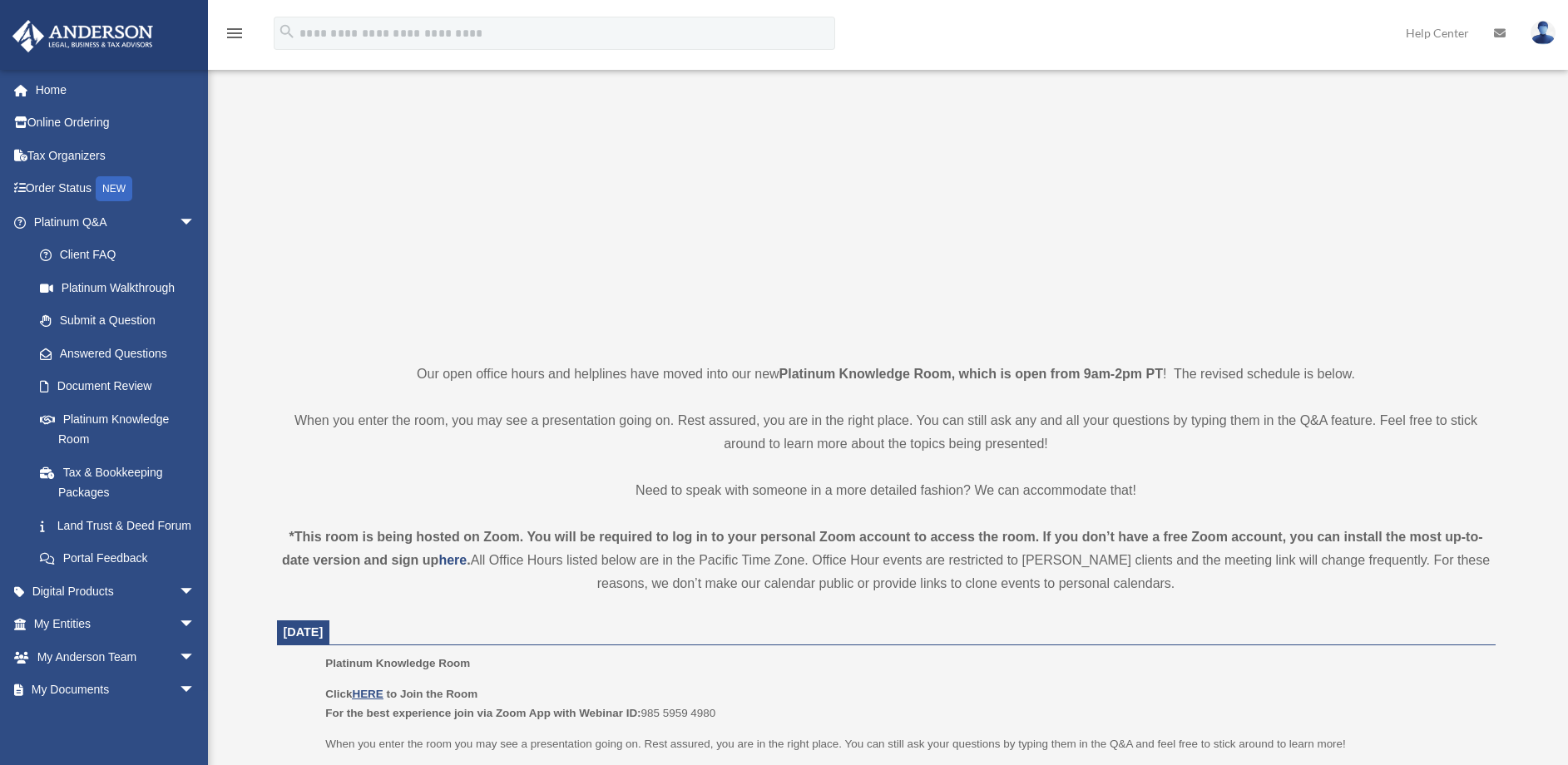
scroll to position [394, 0]
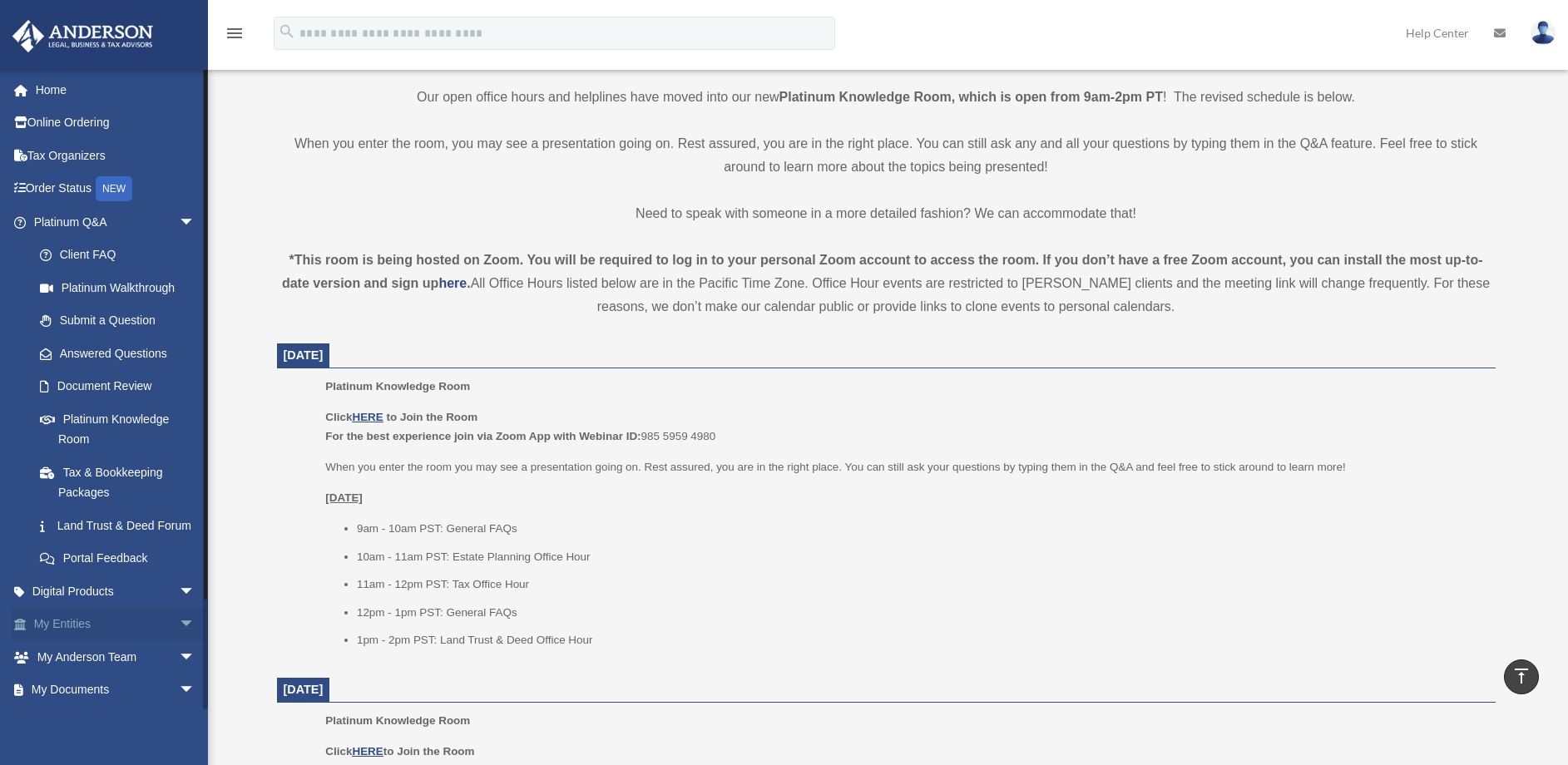
click at [178, 642] on span "arrow_drop_down" at bounding box center [195, 625] width 33 height 34
click at [116, 672] on link "Overview" at bounding box center [121, 656] width 197 height 33
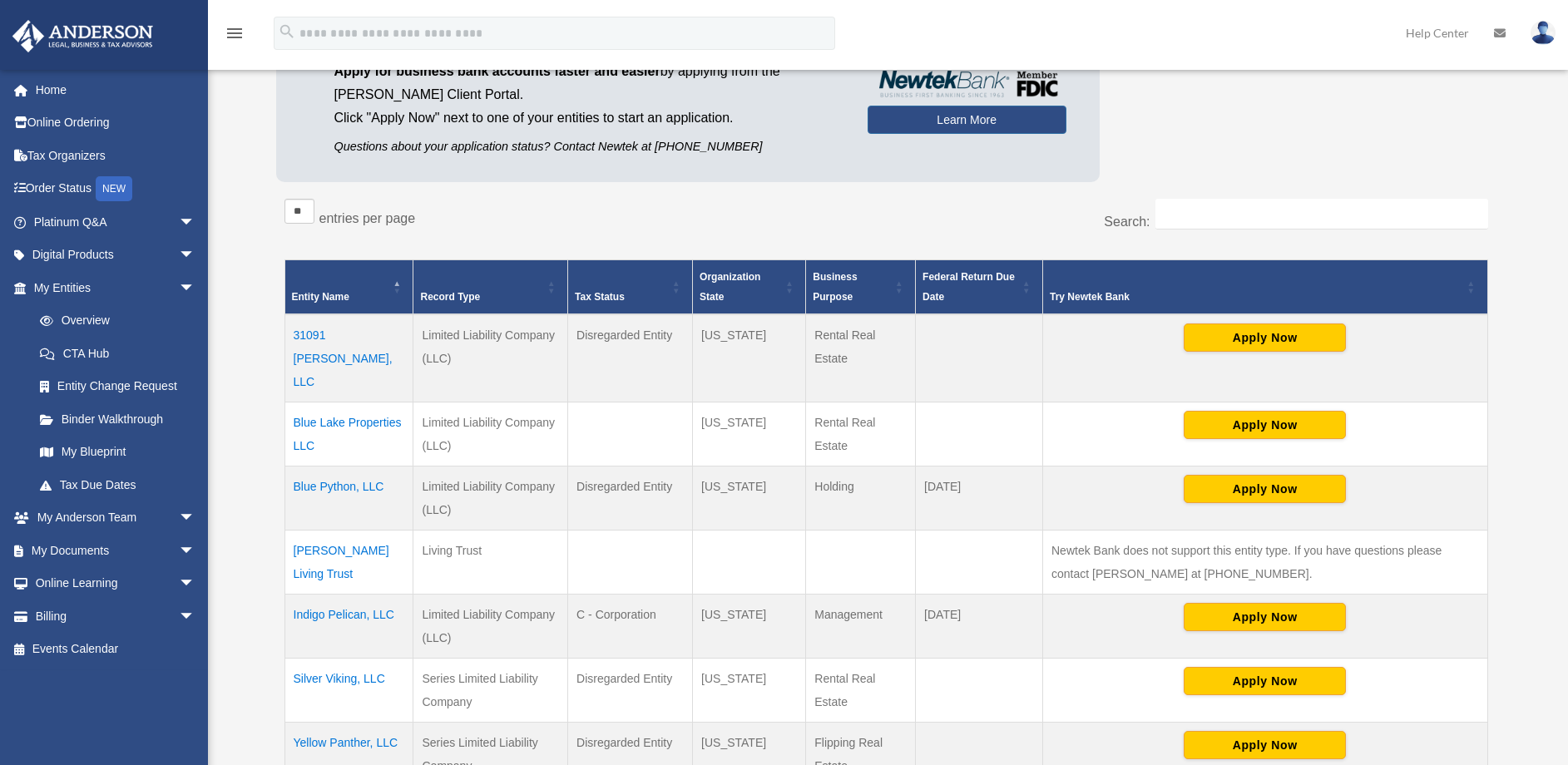
scroll to position [246, 0]
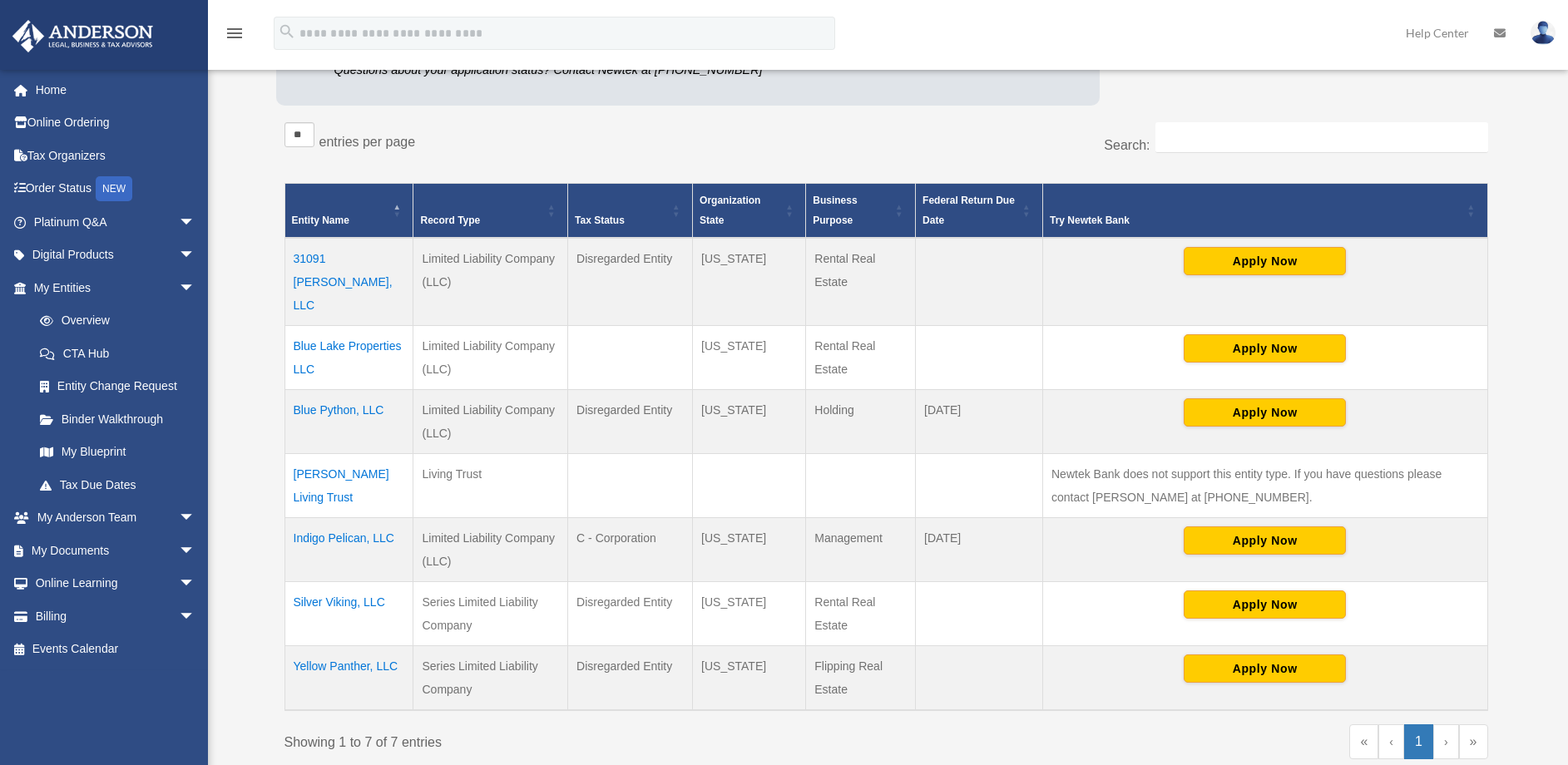
click at [356, 582] on td "Silver Viking, LLC" at bounding box center [348, 613] width 129 height 64
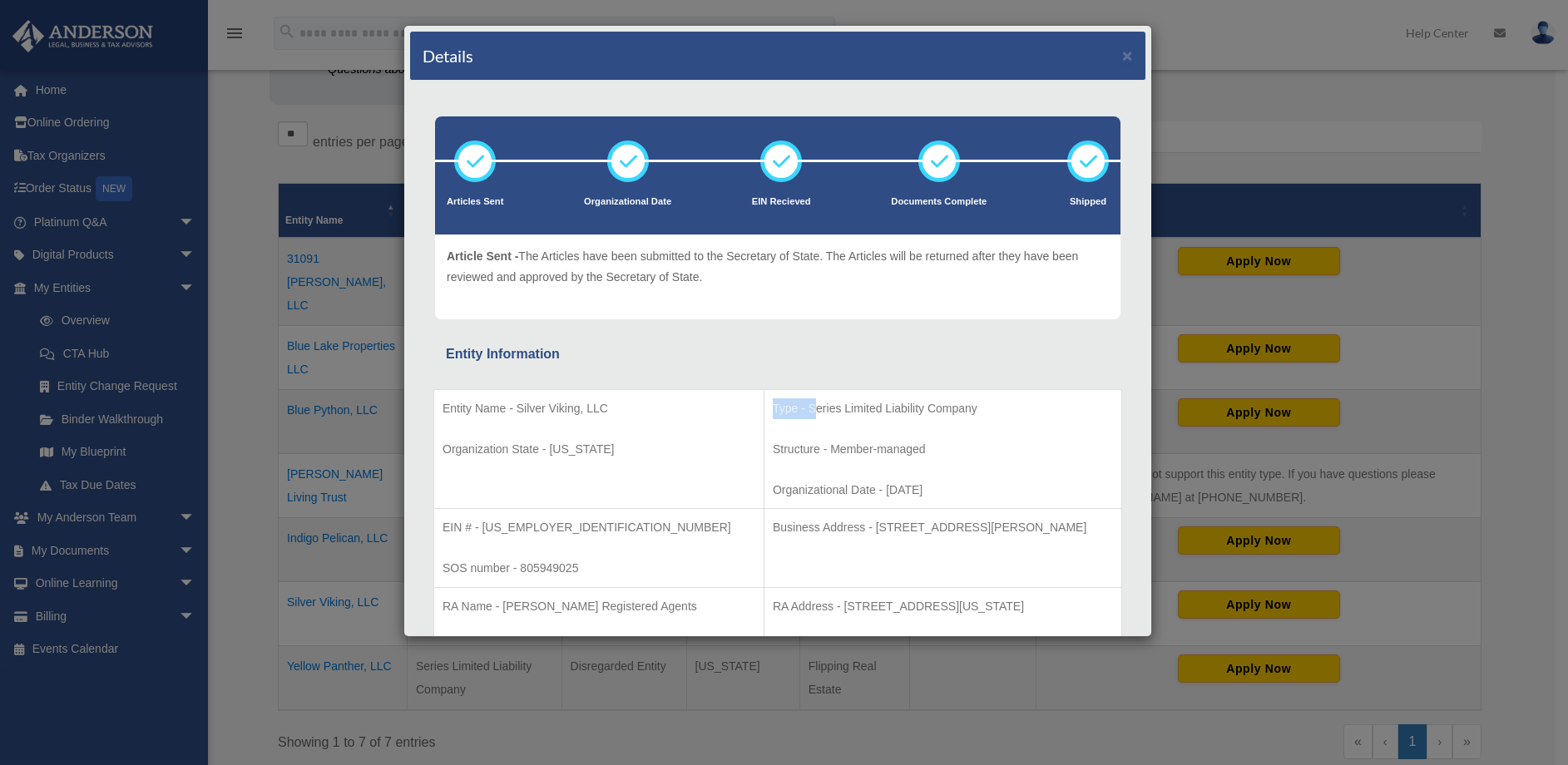
drag, startPoint x: 717, startPoint y: 406, endPoint x: 762, endPoint y: 406, distance: 45.0
click at [773, 405] on p "Type - Series Limited Liability Company" at bounding box center [942, 409] width 340 height 21
click at [773, 413] on p "Type - Series Limited Liability Company" at bounding box center [942, 409] width 340 height 21
drag, startPoint x: 518, startPoint y: 407, endPoint x: 609, endPoint y: 407, distance: 91.0
click at [609, 407] on p "Entity Name - Silver Viking, LLC" at bounding box center [599, 409] width 313 height 21
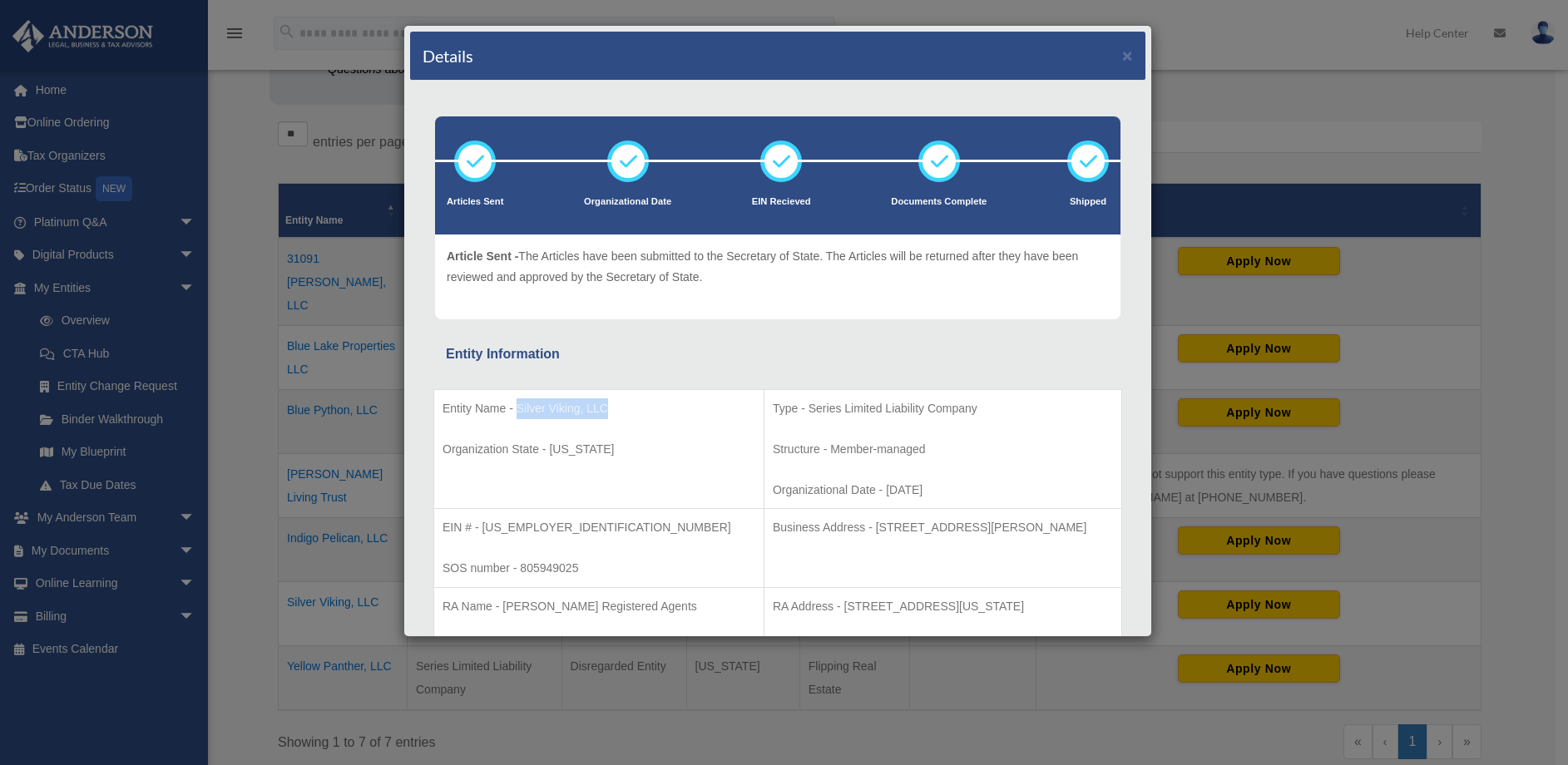
copy p "Silver Viking, LLC"
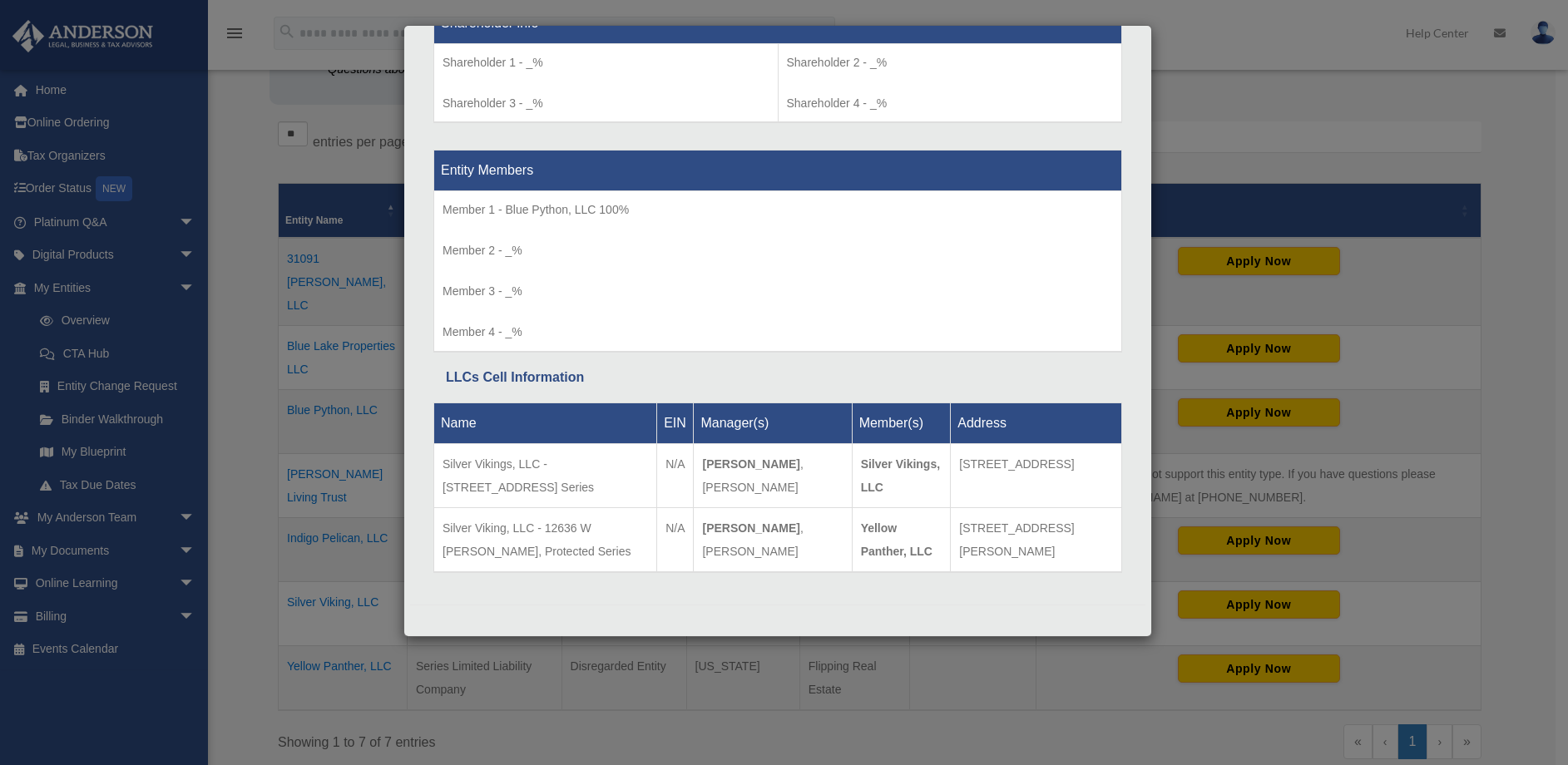
scroll to position [682, 0]
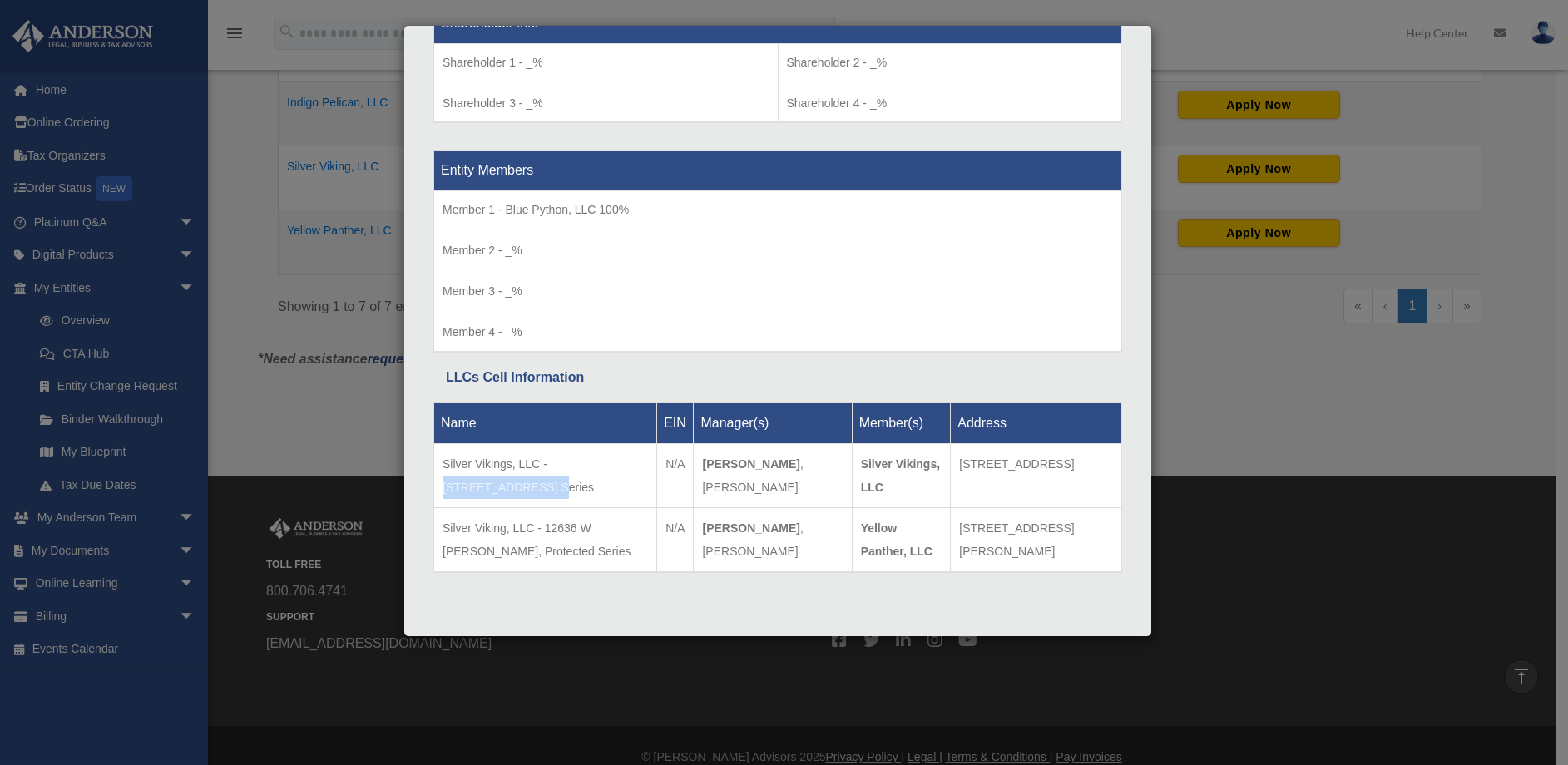
drag, startPoint x: 549, startPoint y: 464, endPoint x: 469, endPoint y: 486, distance: 83.0
click at [469, 486] on td "Silver Vikings, LLC - 2741 Hilltop Drive, Protected Series" at bounding box center [546, 475] width 223 height 64
copy td "2741 Hilltop Drive"
click at [336, 394] on div "Details × Articles Sent Organizational Date" at bounding box center [784, 382] width 1568 height 765
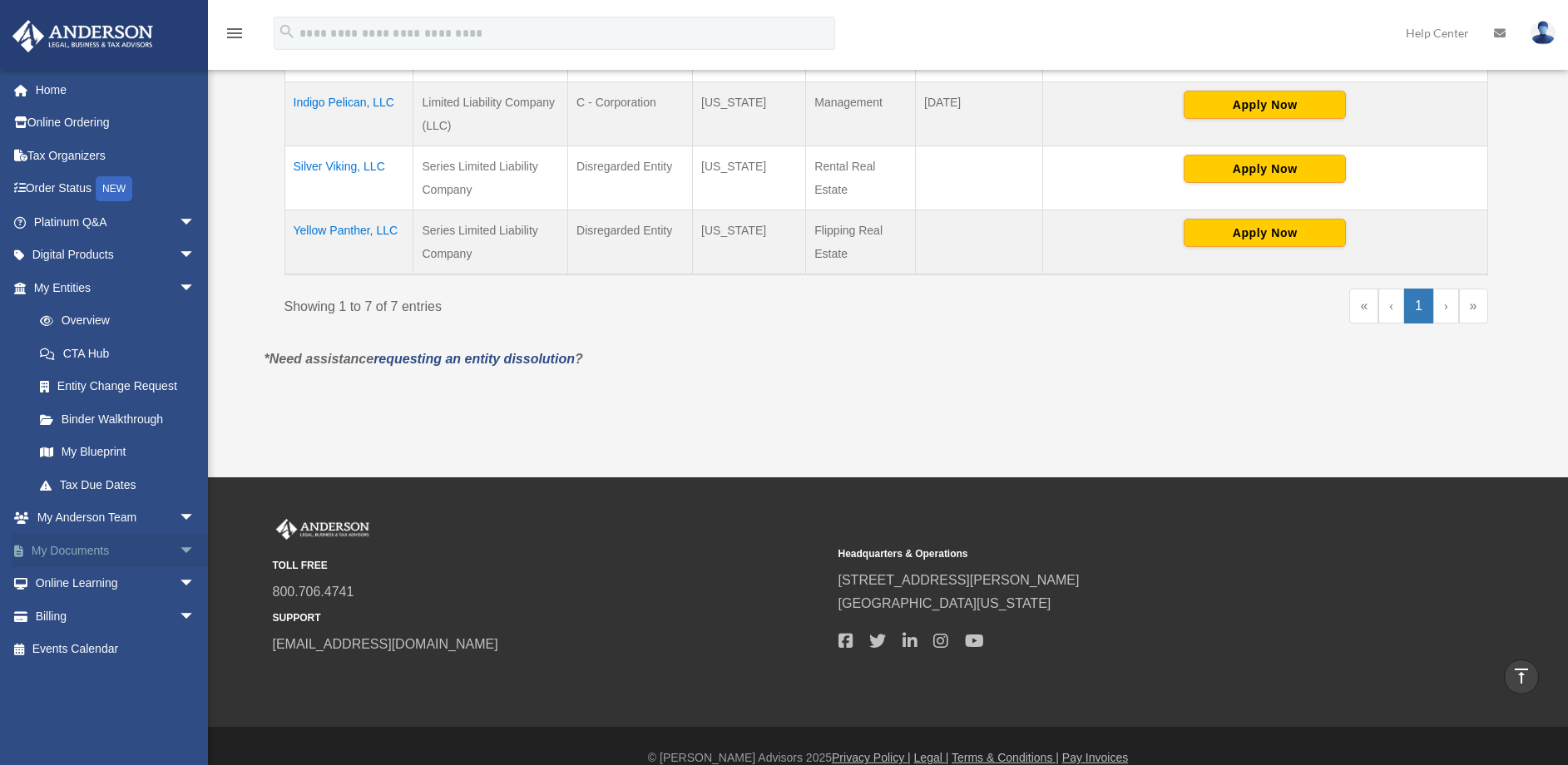
click at [178, 545] on span "arrow_drop_down" at bounding box center [195, 551] width 33 height 34
click at [178, 545] on span "arrow_drop_up" at bounding box center [195, 551] width 33 height 34
click at [178, 221] on span "arrow_drop_down" at bounding box center [195, 222] width 33 height 34
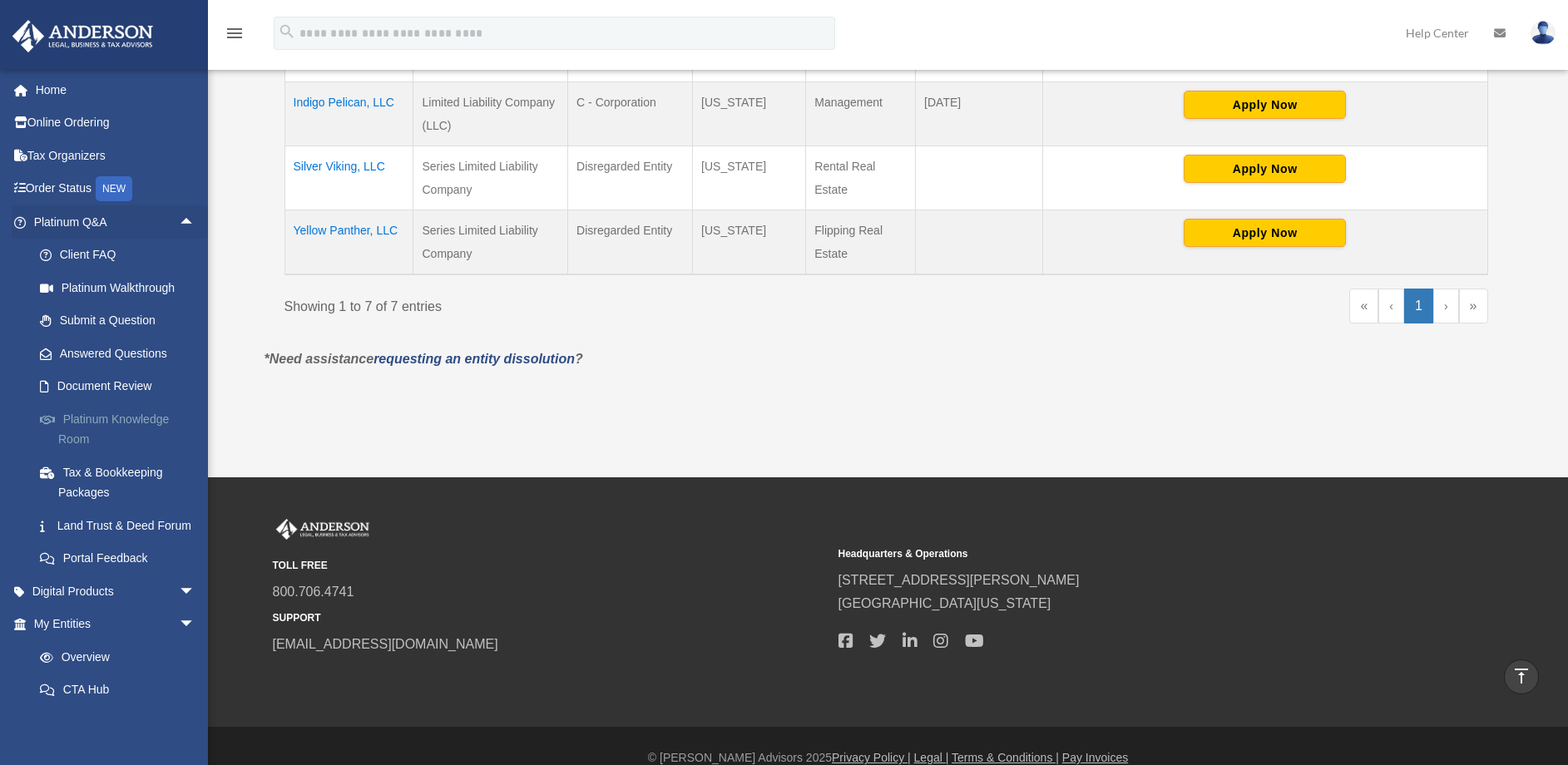
click at [101, 421] on link "Platinum Knowledge Room" at bounding box center [121, 429] width 197 height 53
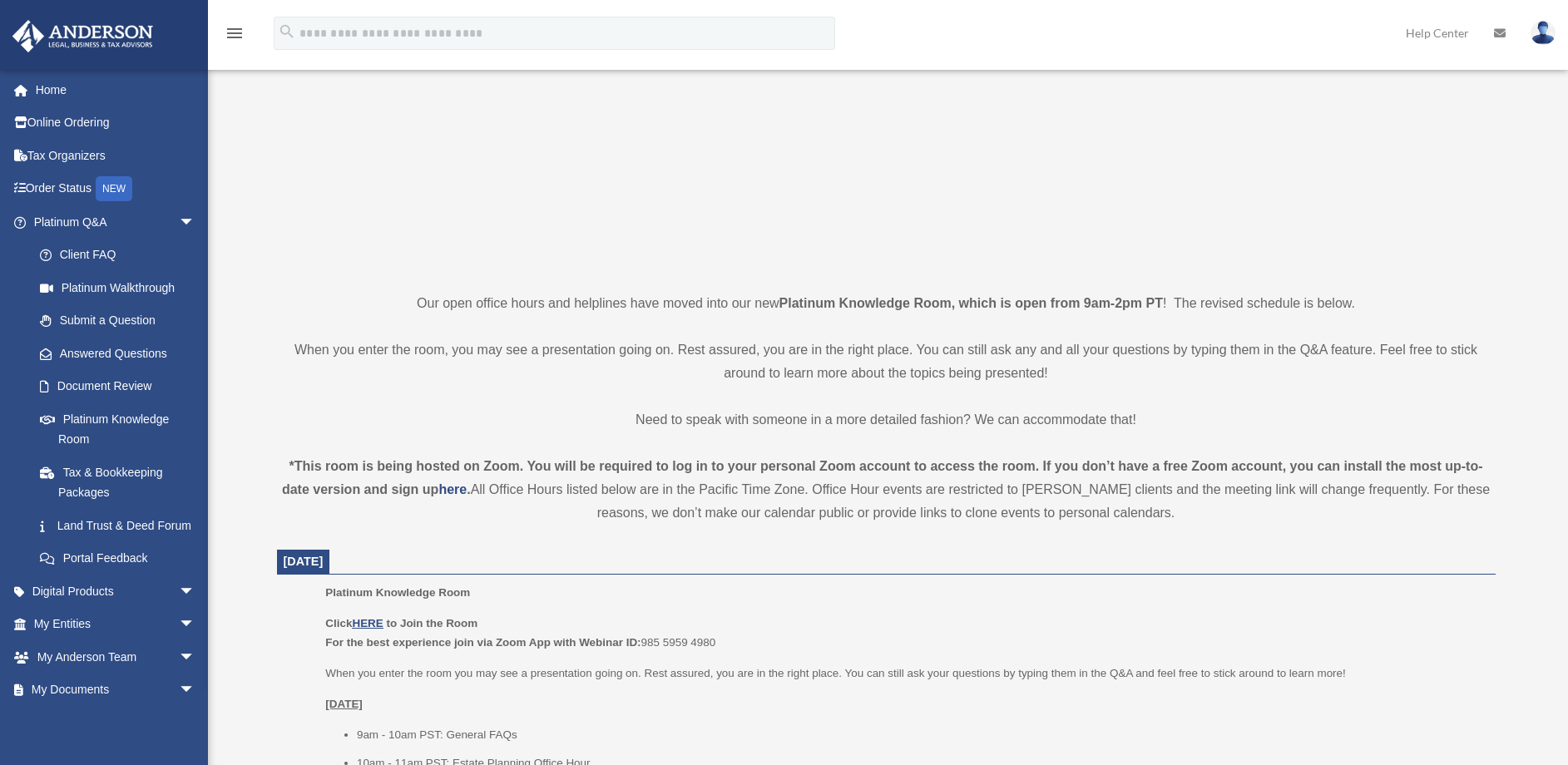
scroll to position [198, 0]
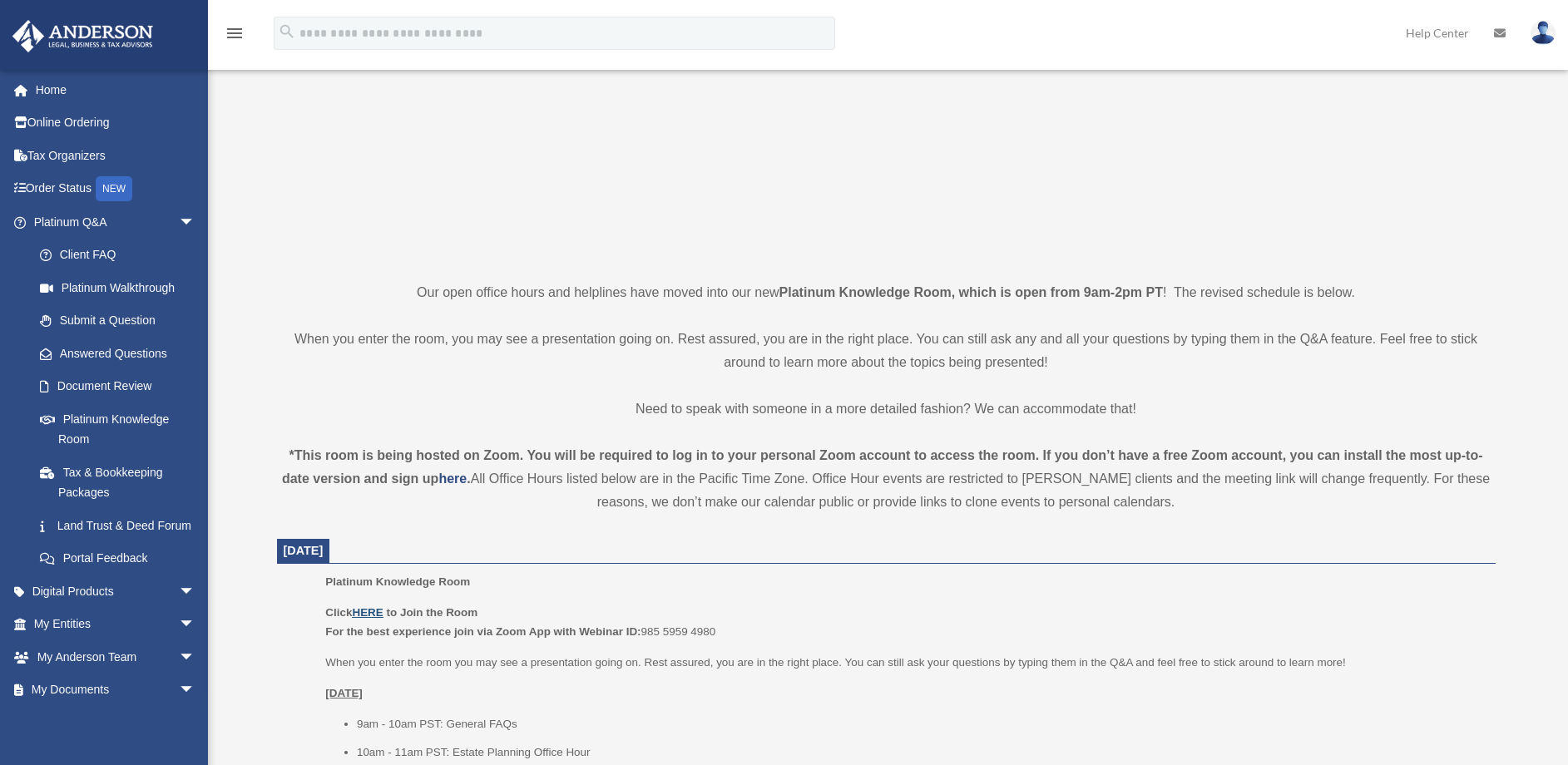
click at [374, 612] on u "HERE" at bounding box center [367, 612] width 31 height 12
